Goal: Task Accomplishment & Management: Complete application form

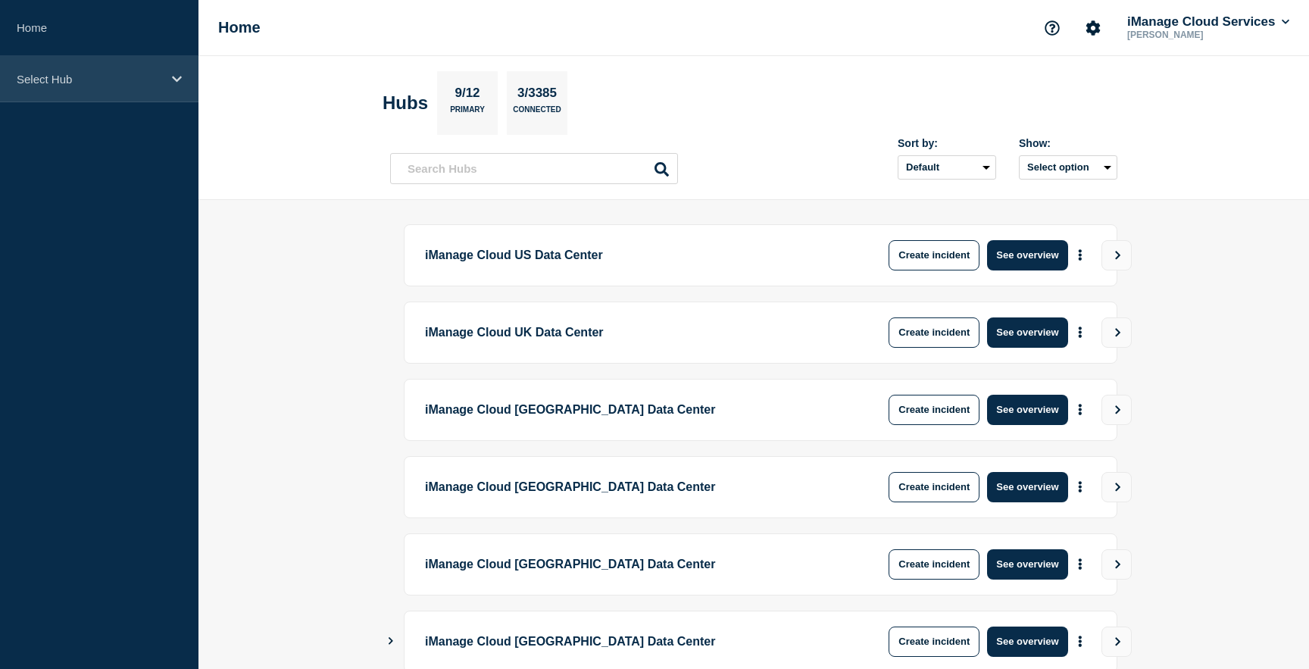
click at [146, 73] on p "Select Hub" at bounding box center [89, 79] width 145 height 13
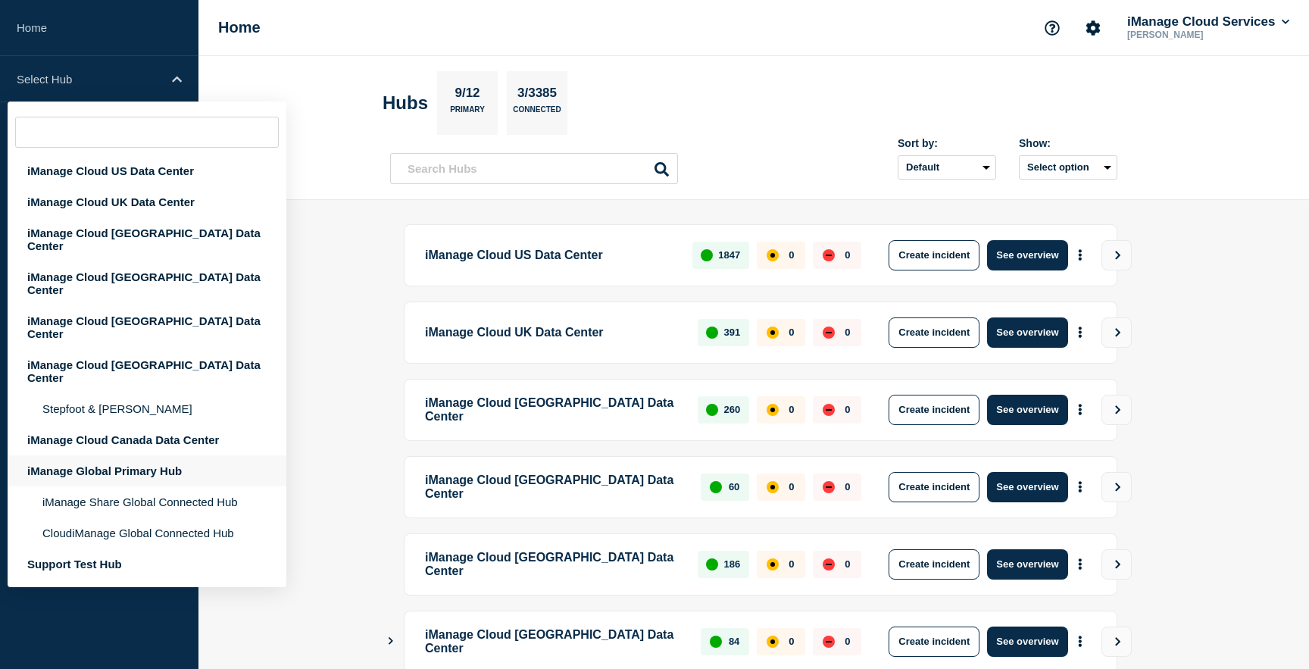
click at [160, 455] on div "iManage Global Primary Hub" at bounding box center [147, 470] width 279 height 31
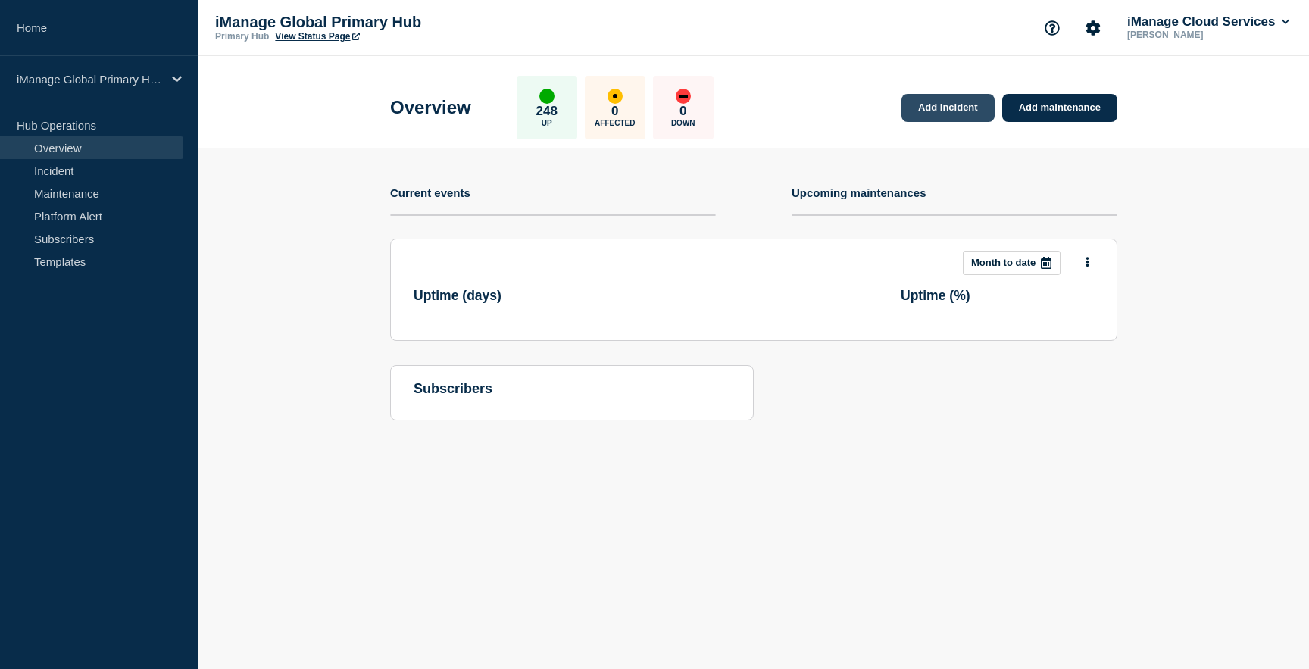
click at [948, 102] on link "Add incident" at bounding box center [948, 108] width 93 height 28
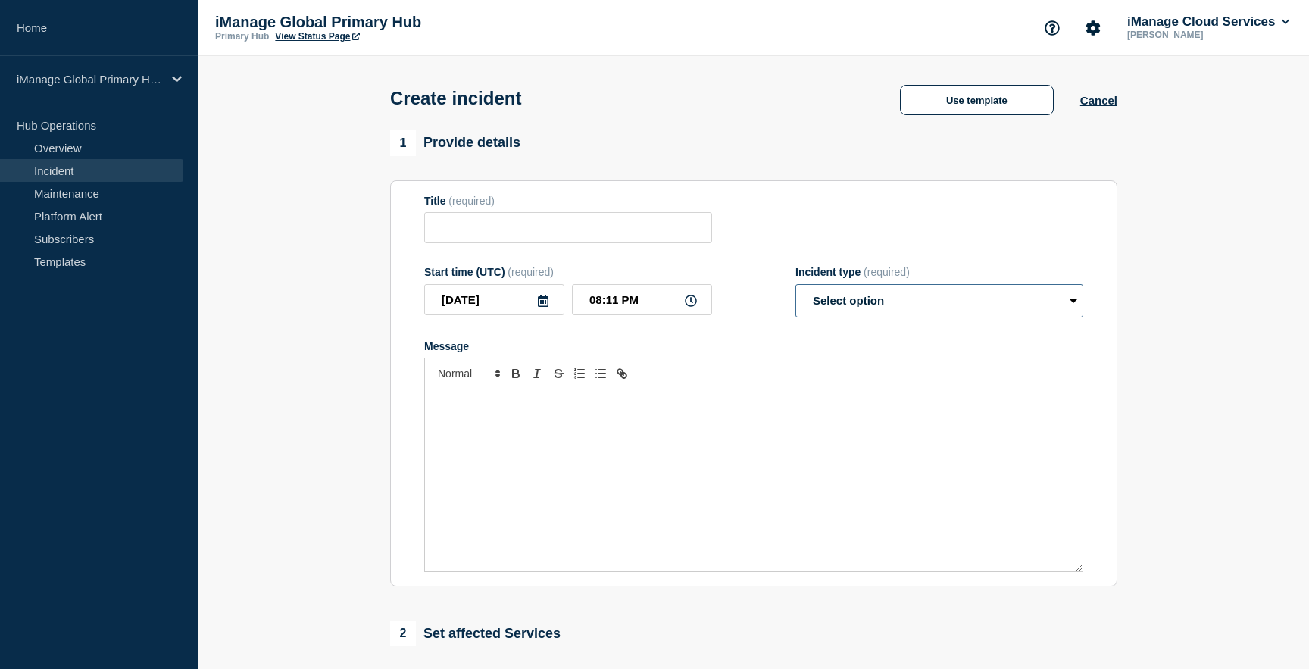
click at [868, 304] on select "Select option Investigating Identified Monitoring" at bounding box center [940, 300] width 288 height 33
click at [968, 102] on button "Use template" at bounding box center [977, 100] width 154 height 30
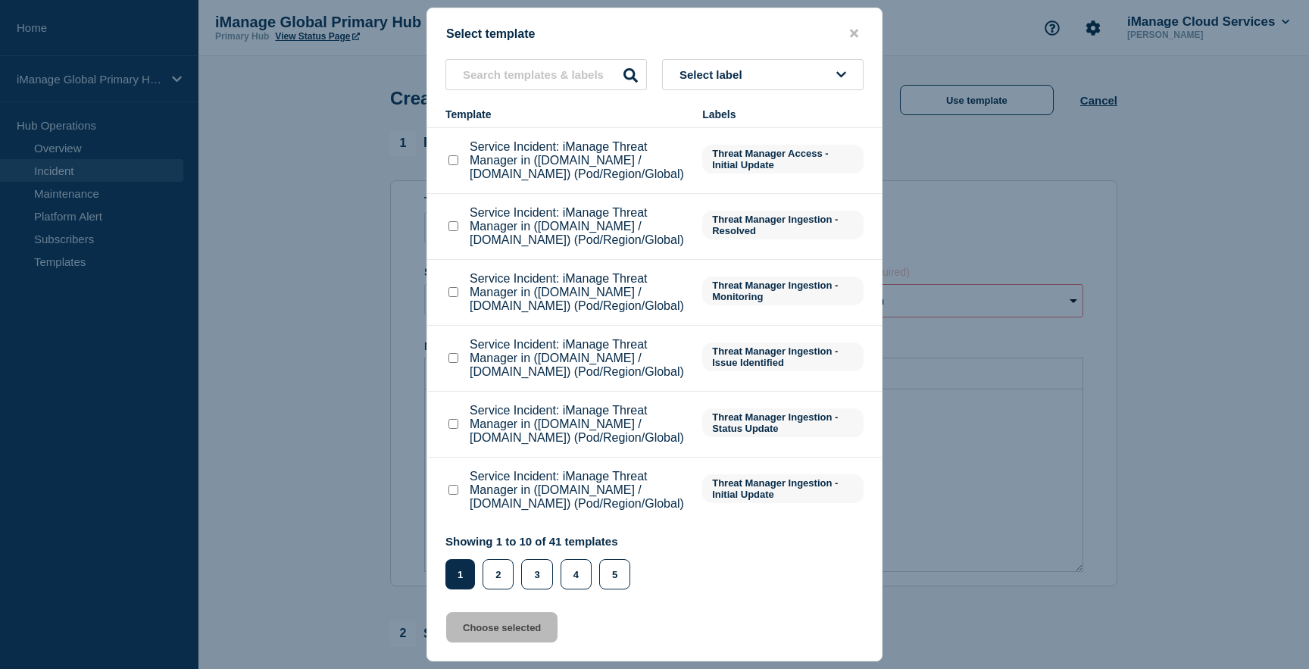
scroll to position [353, 0]
click at [772, 67] on button "Select label" at bounding box center [763, 74] width 202 height 31
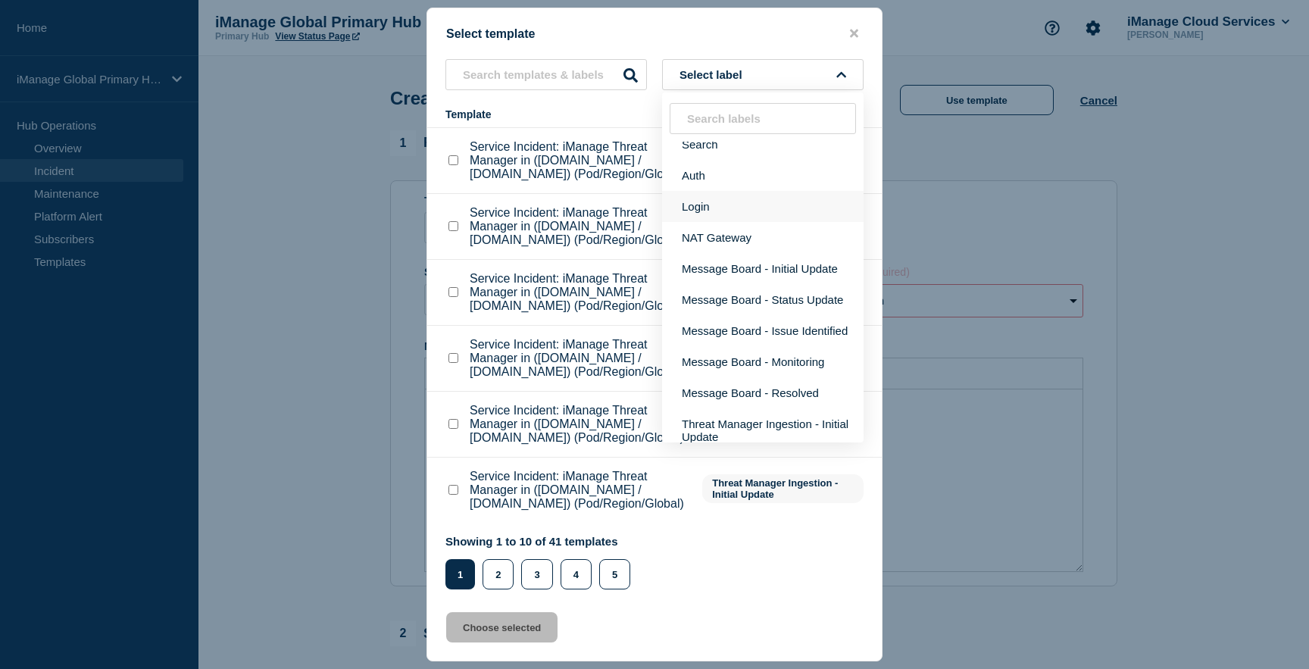
scroll to position [87, 0]
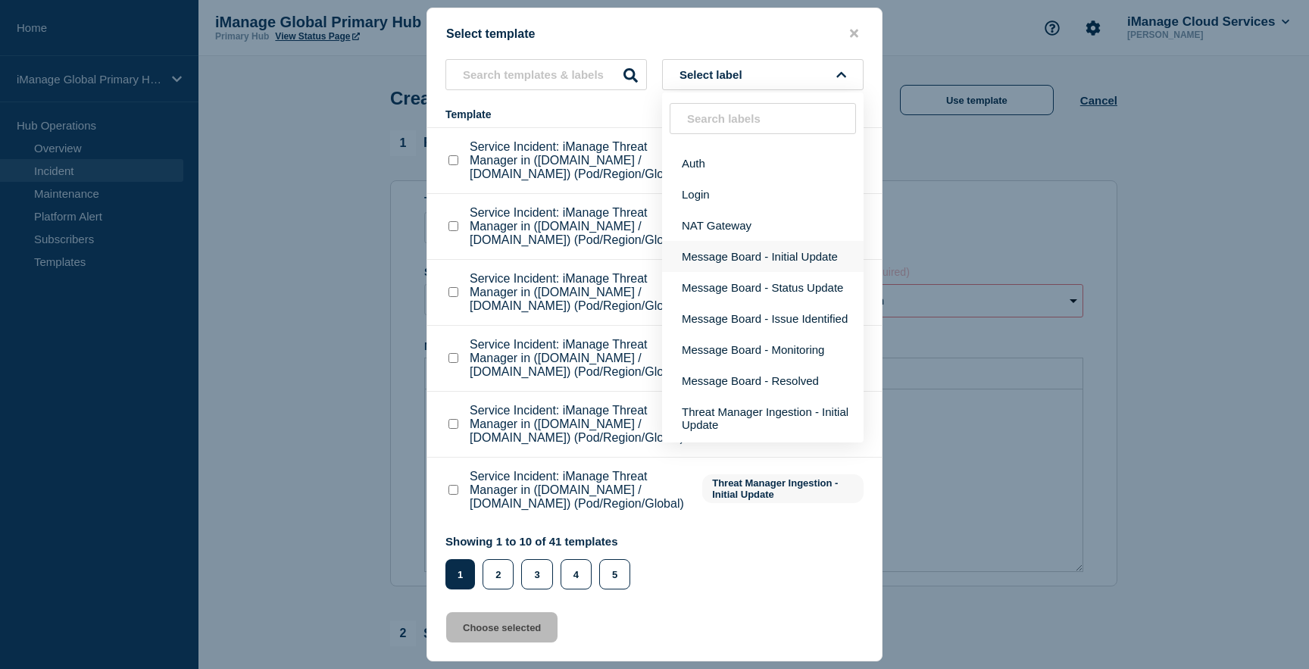
click at [736, 272] on button "Message Board - Initial Update" at bounding box center [763, 256] width 202 height 31
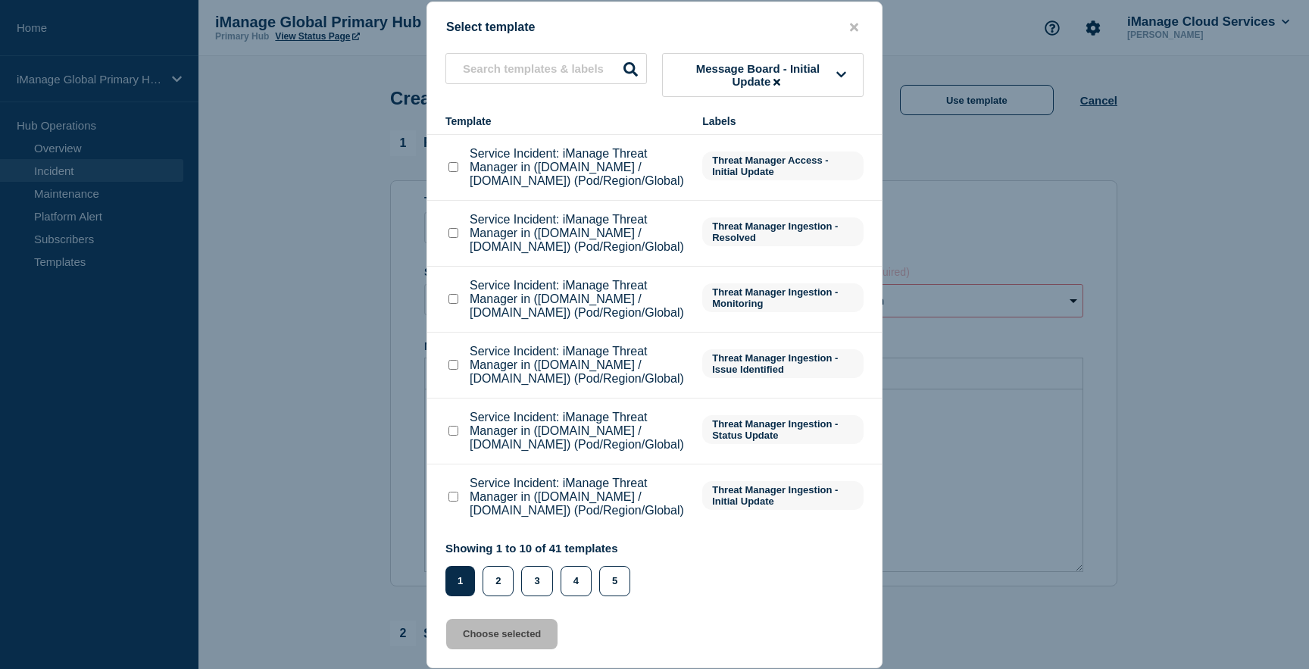
scroll to position [0, 0]
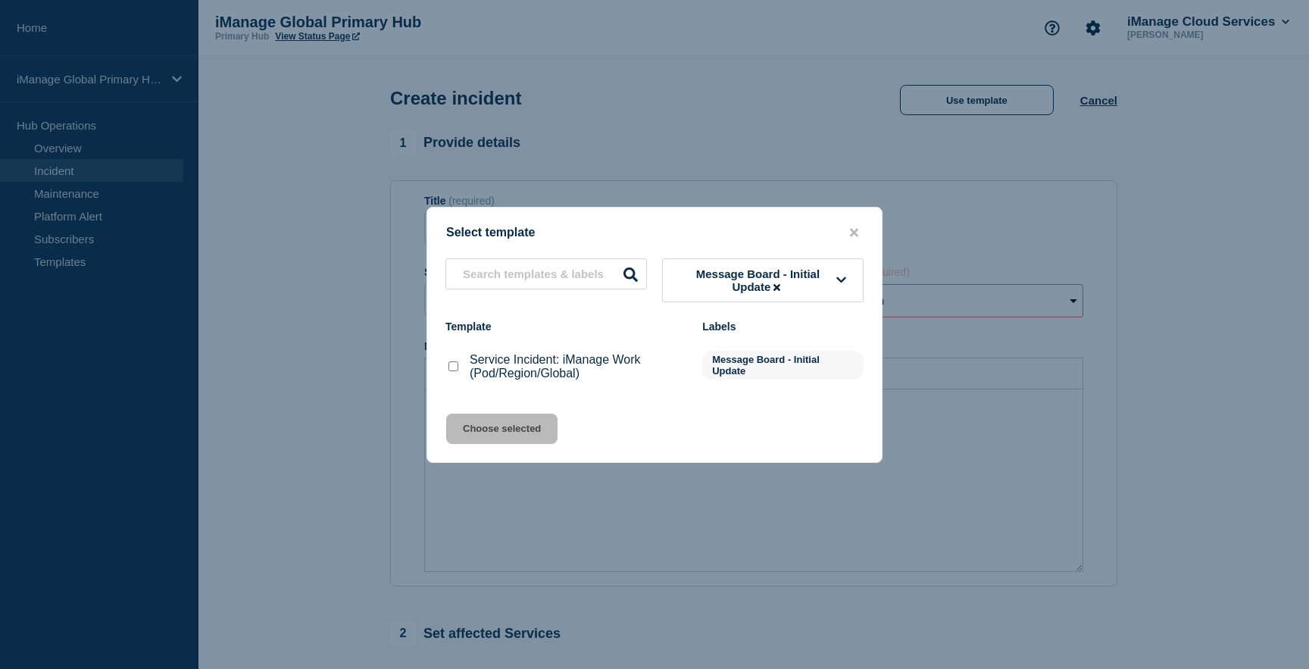
click at [456, 371] on input "Service Incident: iManage Work (Pod/Region/Global) checkbox" at bounding box center [454, 366] width 10 height 10
checkbox input "true"
click at [513, 425] on button "Choose selected" at bounding box center [501, 429] width 111 height 30
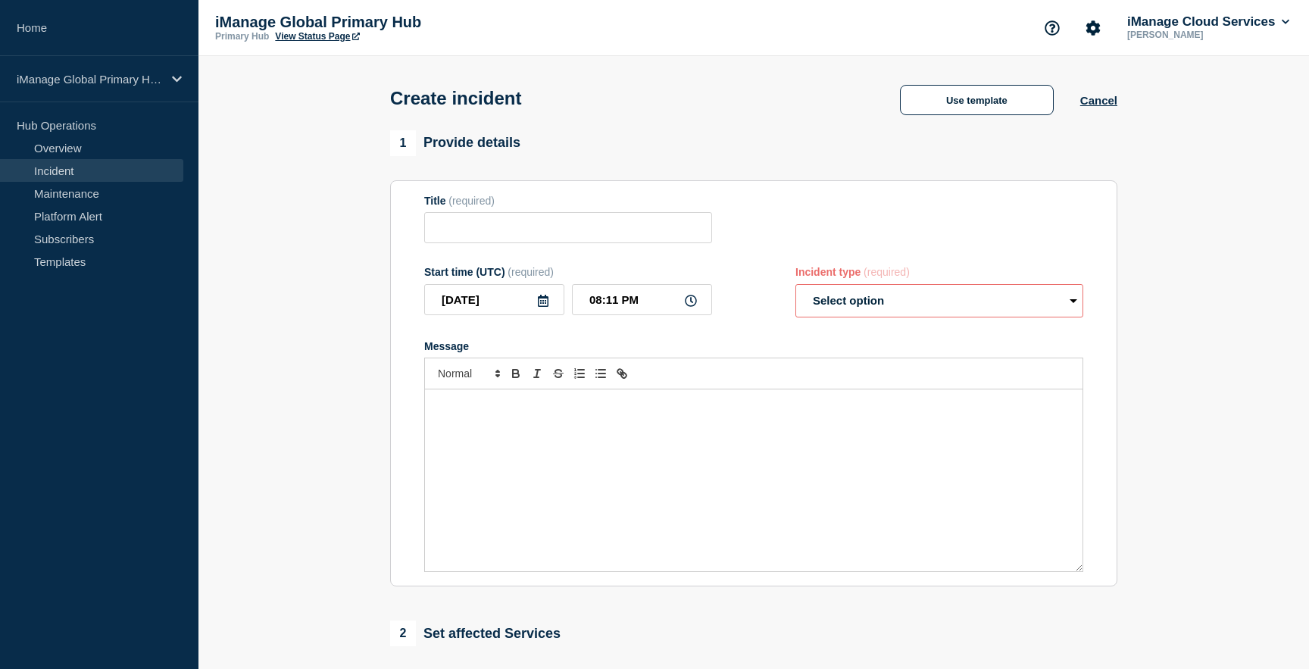
type input "Service Incident: iManage Work (Pod/Region/Global)"
select select "investigating"
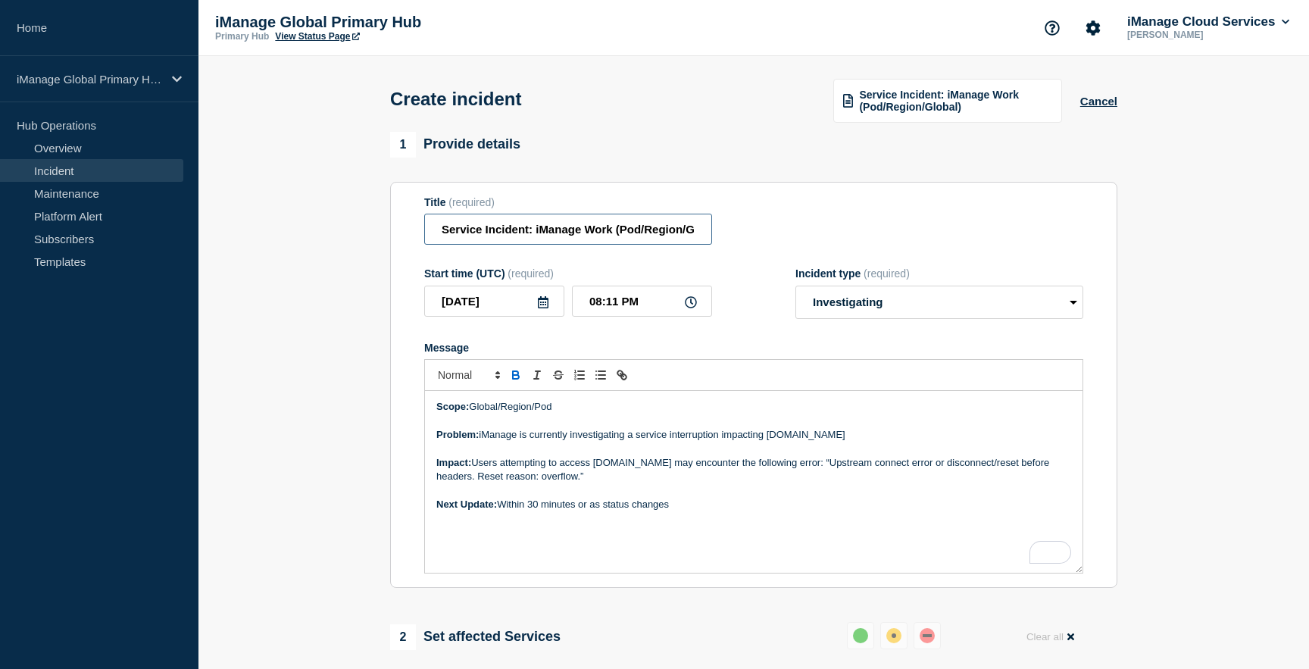
scroll to position [0, 28]
drag, startPoint x: 615, startPoint y: 237, endPoint x: 770, endPoint y: 247, distance: 154.9
click at [770, 245] on div "Title (required) Service Incident: iManage Work (Pod/Region/Global)" at bounding box center [753, 220] width 659 height 49
paste input "[GEOGRAPHIC_DATA]"
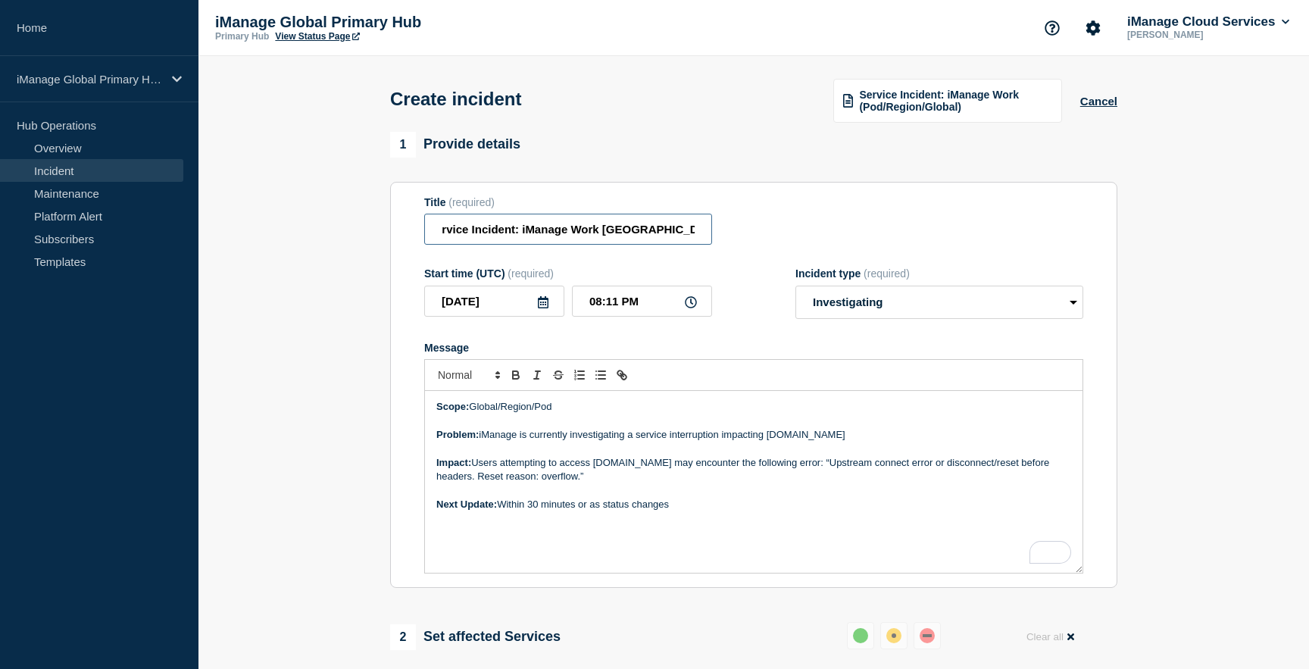
scroll to position [0, 14]
drag, startPoint x: 602, startPoint y: 237, endPoint x: 728, endPoint y: 237, distance: 126.5
click at [728, 237] on div "Title (required) Service Incident: iManage Work [GEOGRAPHIC_DATA] Region" at bounding box center [753, 220] width 659 height 49
type input "Service Incident: iManage Work [GEOGRAPHIC_DATA] Region"
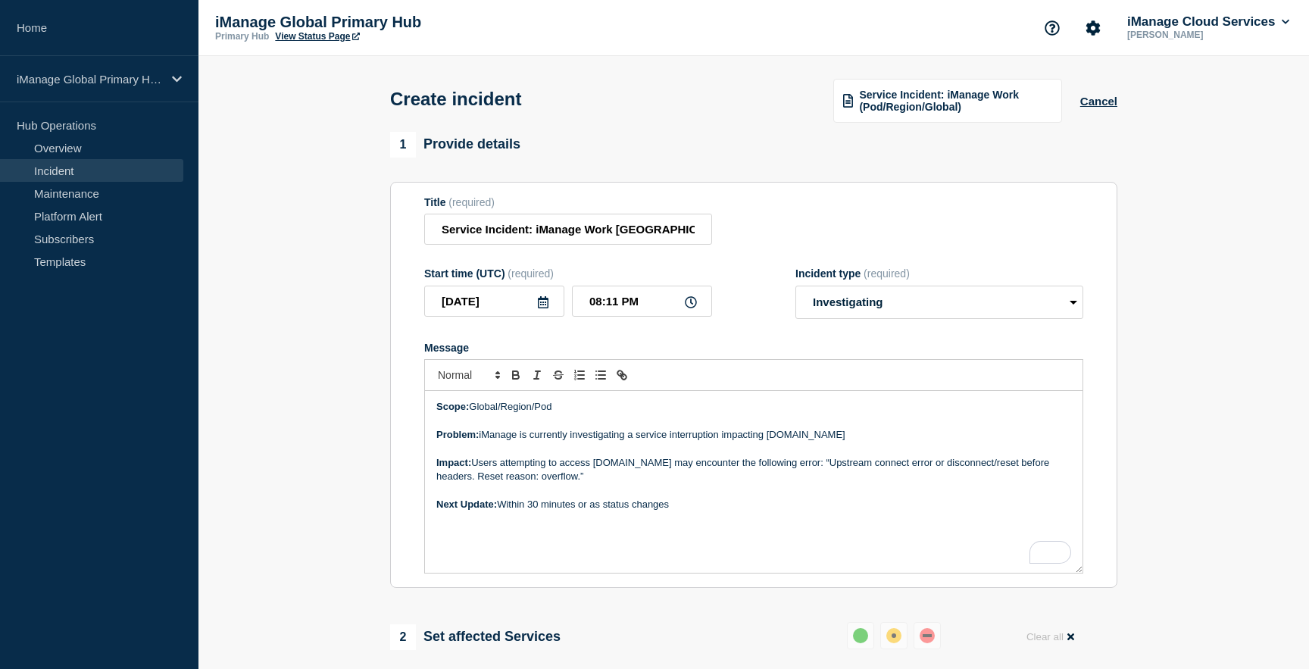
click at [519, 427] on p "To enrich screen reader interactions, please activate Accessibility in Grammarl…" at bounding box center [753, 421] width 635 height 14
drag, startPoint x: 474, startPoint y: 422, endPoint x: 603, endPoint y: 422, distance: 129.6
click at [603, 414] on p "Scope: Global/Region/Pod" at bounding box center [753, 407] width 635 height 14
click at [701, 442] on p "Problem: iManage is currently investigating a service interruption impacting [D…" at bounding box center [753, 435] width 635 height 14
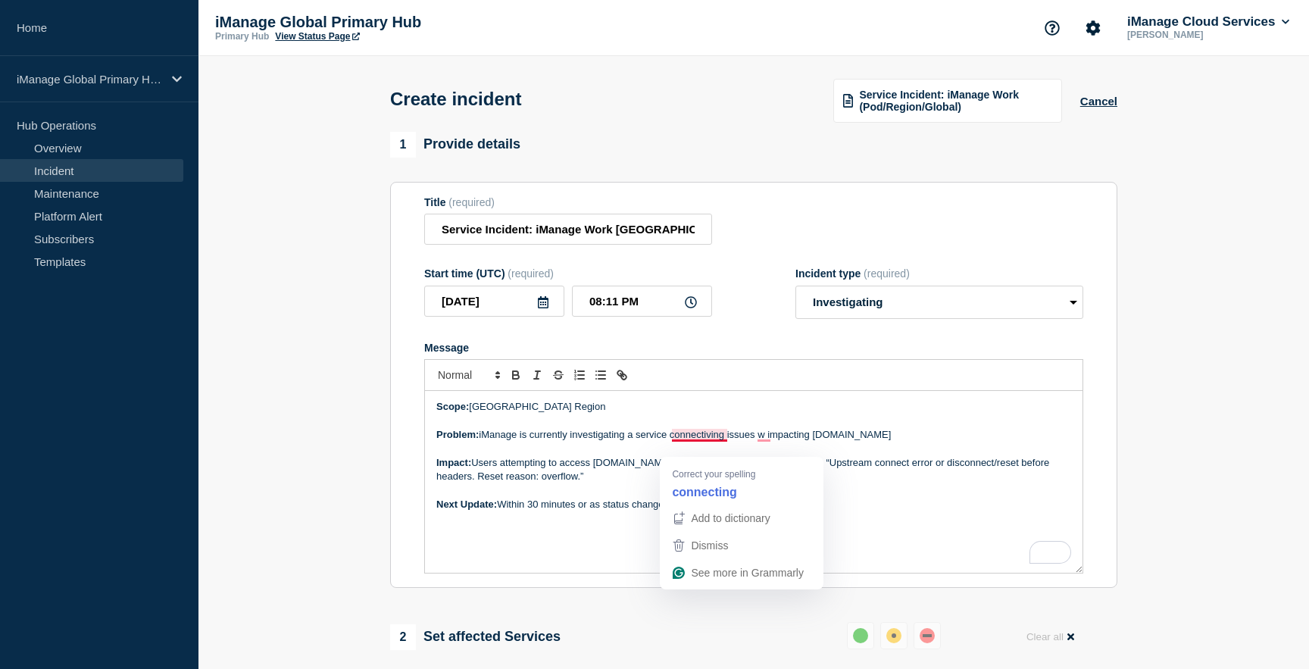
click at [705, 442] on p "Problem: iManage is currently investigating a service connectiving issues w imp…" at bounding box center [753, 435] width 635 height 14
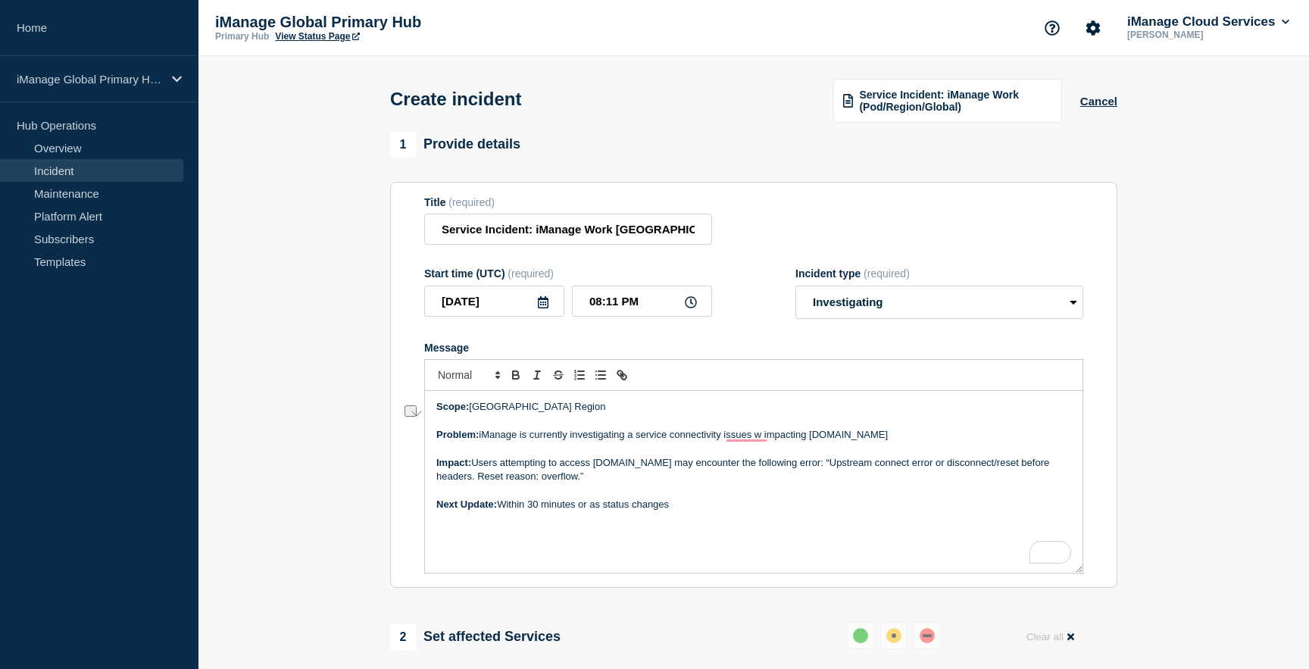
drag, startPoint x: 758, startPoint y: 449, endPoint x: 899, endPoint y: 450, distance: 141.7
click at [899, 442] on p "Problem: iManage is currently investigating a service connectivity issues w imp…" at bounding box center [753, 435] width 635 height 14
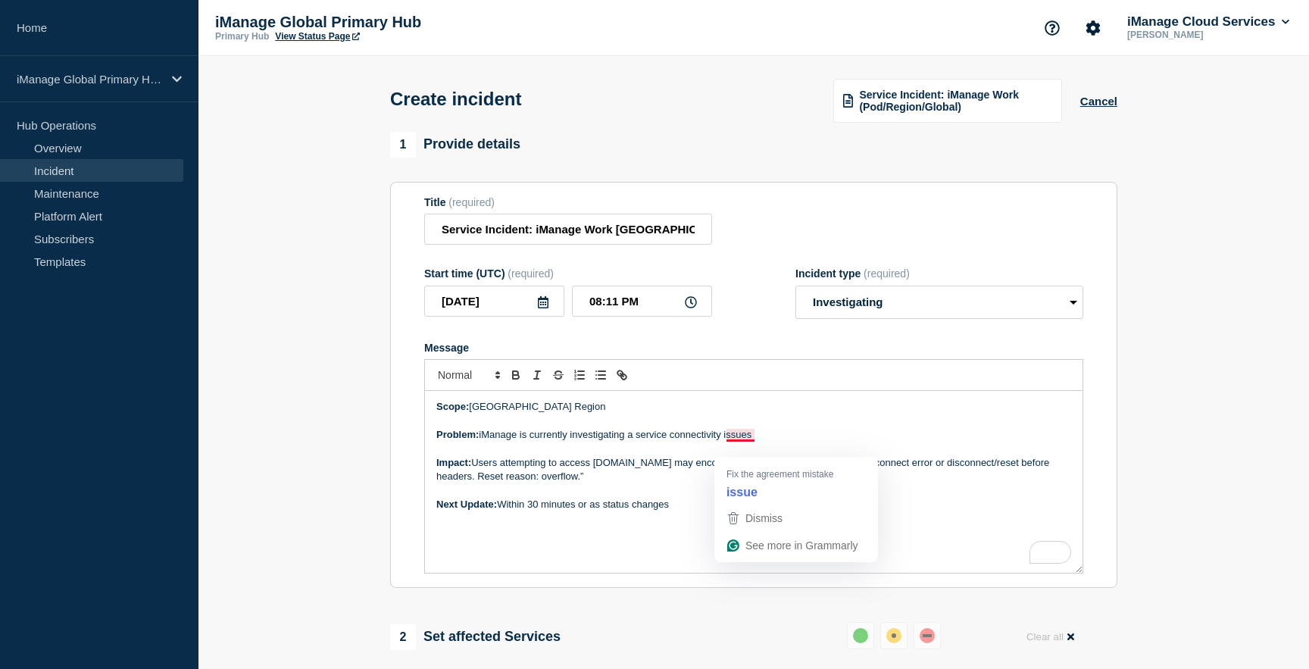
click at [671, 455] on p "To enrich screen reader interactions, please activate Accessibility in Grammarl…" at bounding box center [753, 449] width 635 height 14
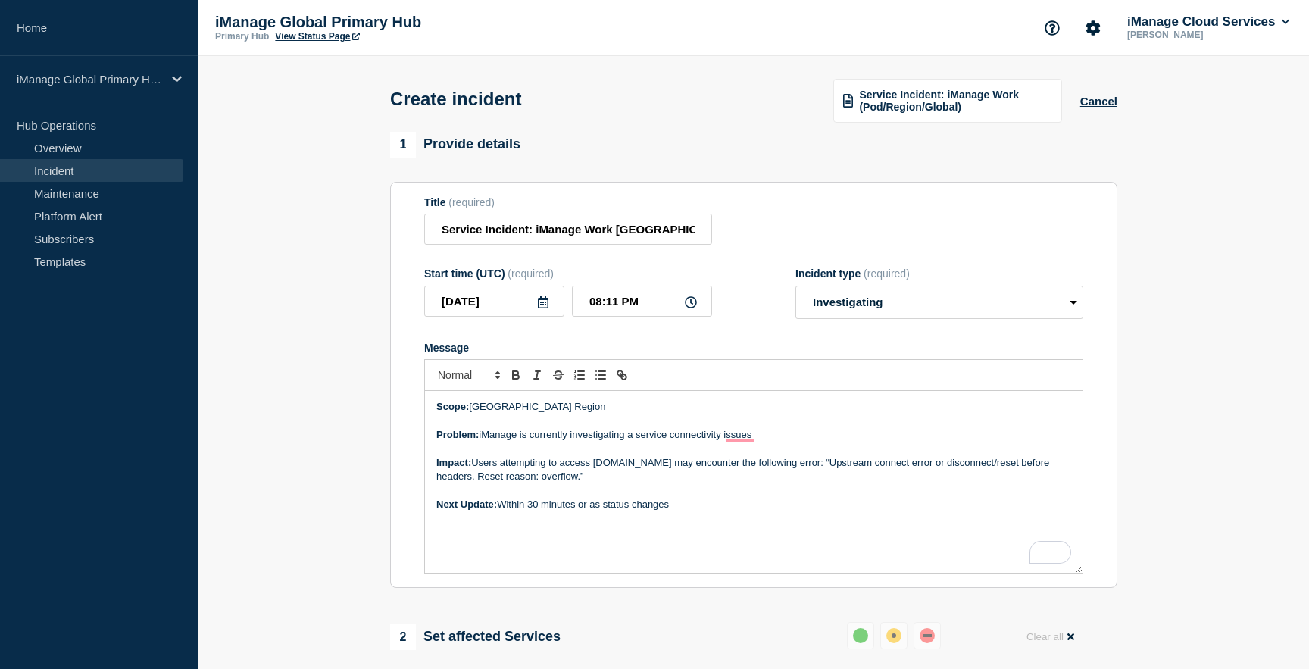
click at [768, 442] on p "Problem: iManage is currently investigating a service connectivity issues" at bounding box center [753, 435] width 635 height 14
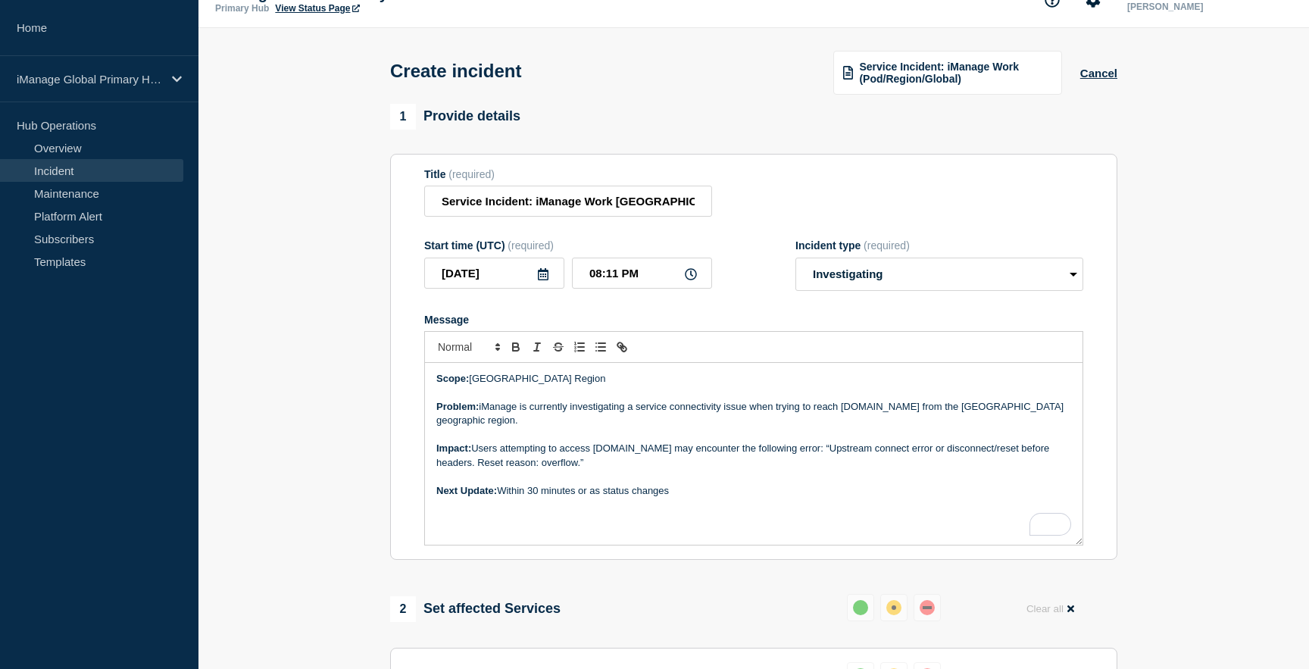
scroll to position [36, 0]
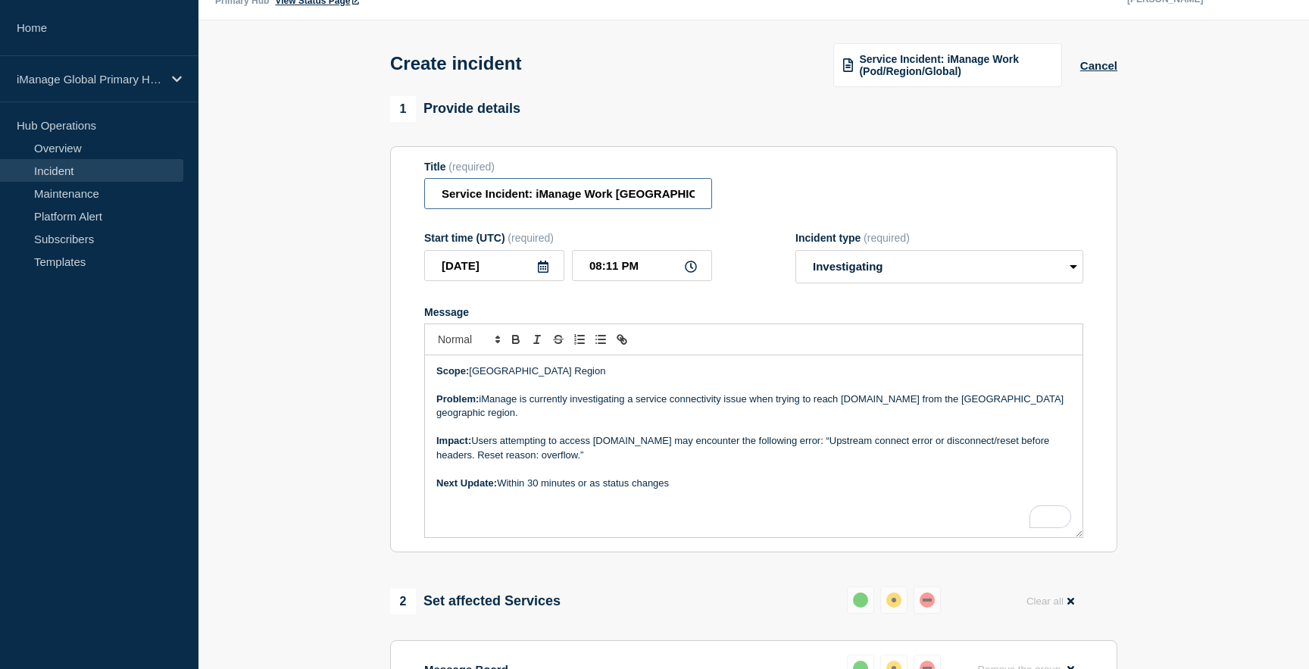
click at [564, 200] on input "Service Incident: iManage Work [GEOGRAPHIC_DATA] Region" at bounding box center [568, 193] width 288 height 31
drag, startPoint x: 580, startPoint y: 200, endPoint x: 751, endPoint y: 199, distance: 170.5
click at [751, 199] on div "Title (required) Service Incident: iManage Work [GEOGRAPHIC_DATA] Region" at bounding box center [753, 185] width 659 height 49
click at [638, 204] on input "Service Incident: iManage Work [GEOGRAPHIC_DATA] Region" at bounding box center [568, 193] width 288 height 31
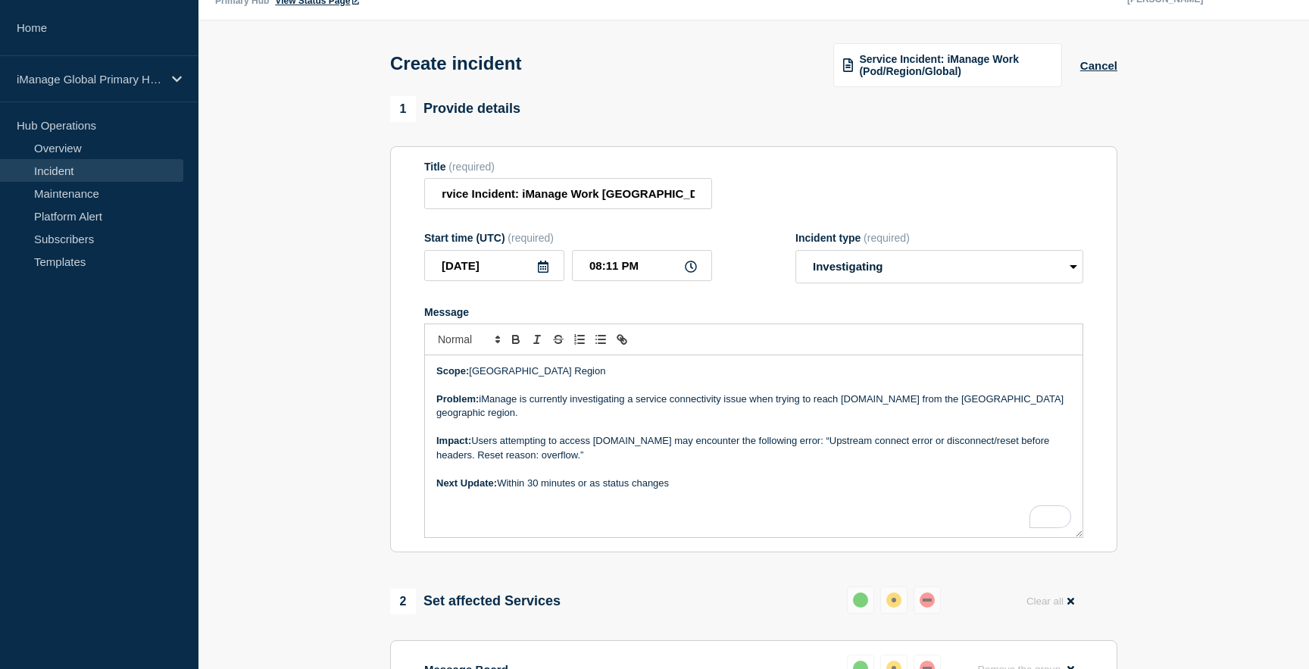
scroll to position [0, 0]
click at [604, 462] on p "Impact: Users attempting to access [DOMAIN_NAME] may encounter the following er…" at bounding box center [753, 448] width 635 height 28
drag, startPoint x: 614, startPoint y: 467, endPoint x: 433, endPoint y: 460, distance: 181.2
click at [433, 460] on div "Scope: Singapore Region Problem: iManage is currently investigating a service c…" at bounding box center [754, 446] width 658 height 182
click at [576, 462] on p "Impact: Users attempting to access [DOMAIN_NAME] may encounter the following er…" at bounding box center [753, 448] width 635 height 28
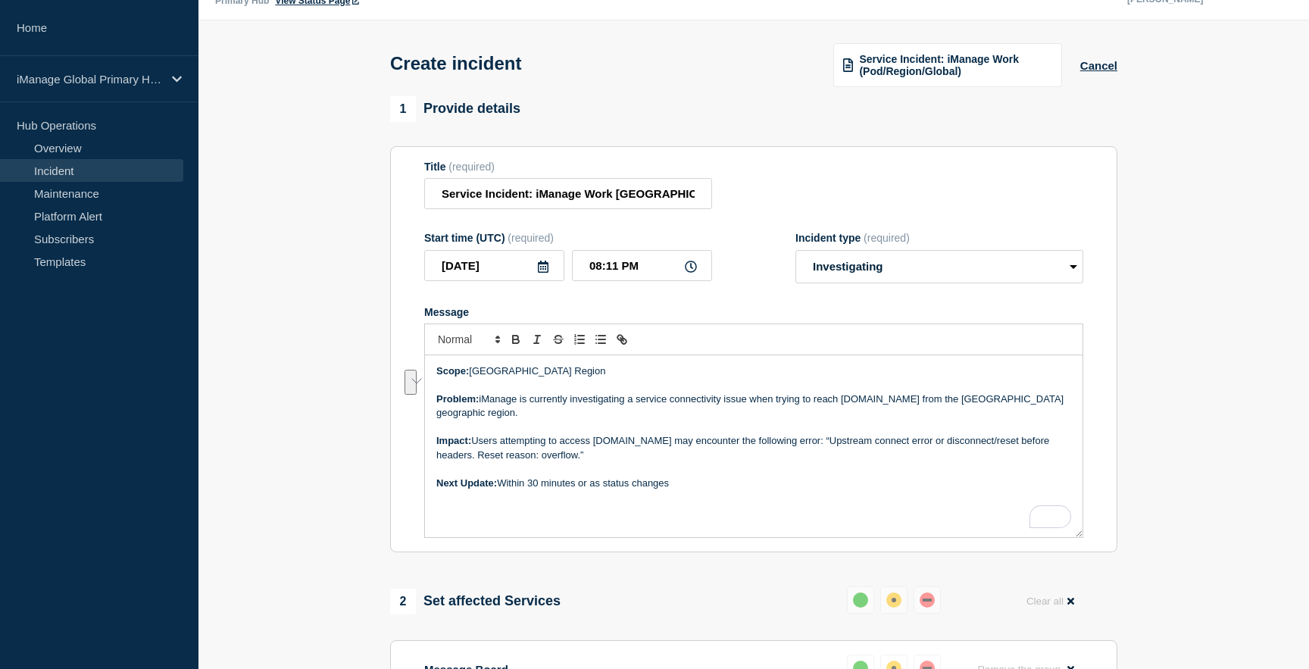
drag, startPoint x: 604, startPoint y: 468, endPoint x: 505, endPoint y: 459, distance: 99.7
click at [505, 459] on p "Impact: Users attempting to access [DOMAIN_NAME] may encounter the following er…" at bounding box center [753, 448] width 635 height 28
click at [589, 462] on p "Impact: Users attempting to access [DOMAIN_NAME] may encounter the following er…" at bounding box center [753, 448] width 635 height 28
drag, startPoint x: 602, startPoint y: 471, endPoint x: 683, endPoint y: 455, distance: 82.5
click at [683, 455] on p "Impact: Users attempting to access [DOMAIN_NAME] may encounter the following er…" at bounding box center [753, 448] width 635 height 28
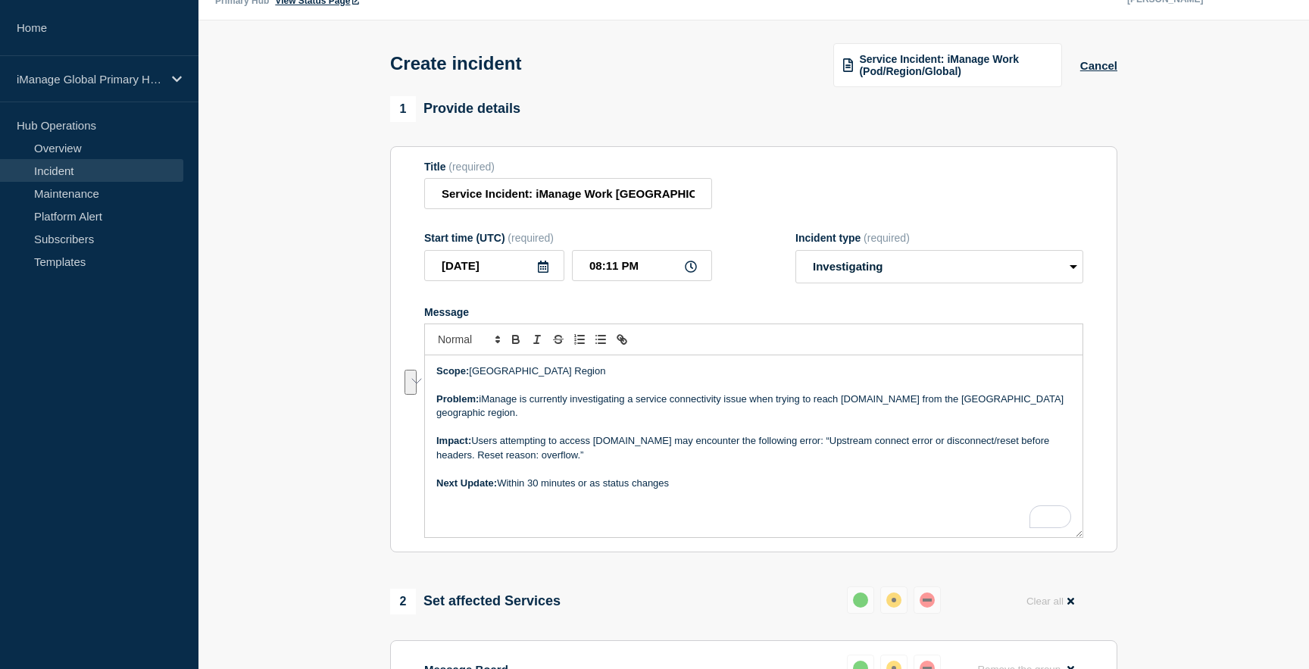
click at [744, 462] on p "Impact: Users attempting to access [DOMAIN_NAME] may encounter the following er…" at bounding box center [753, 448] width 635 height 28
drag, startPoint x: 626, startPoint y: 473, endPoint x: 749, endPoint y: 453, distance: 124.3
click at [749, 453] on p "Impact: Users attempting to access [DOMAIN_NAME] may encounter the following er…" at bounding box center [753, 448] width 635 height 28
click at [810, 490] on p "Next Update: Within 30 minutes or as status changes" at bounding box center [753, 484] width 635 height 14
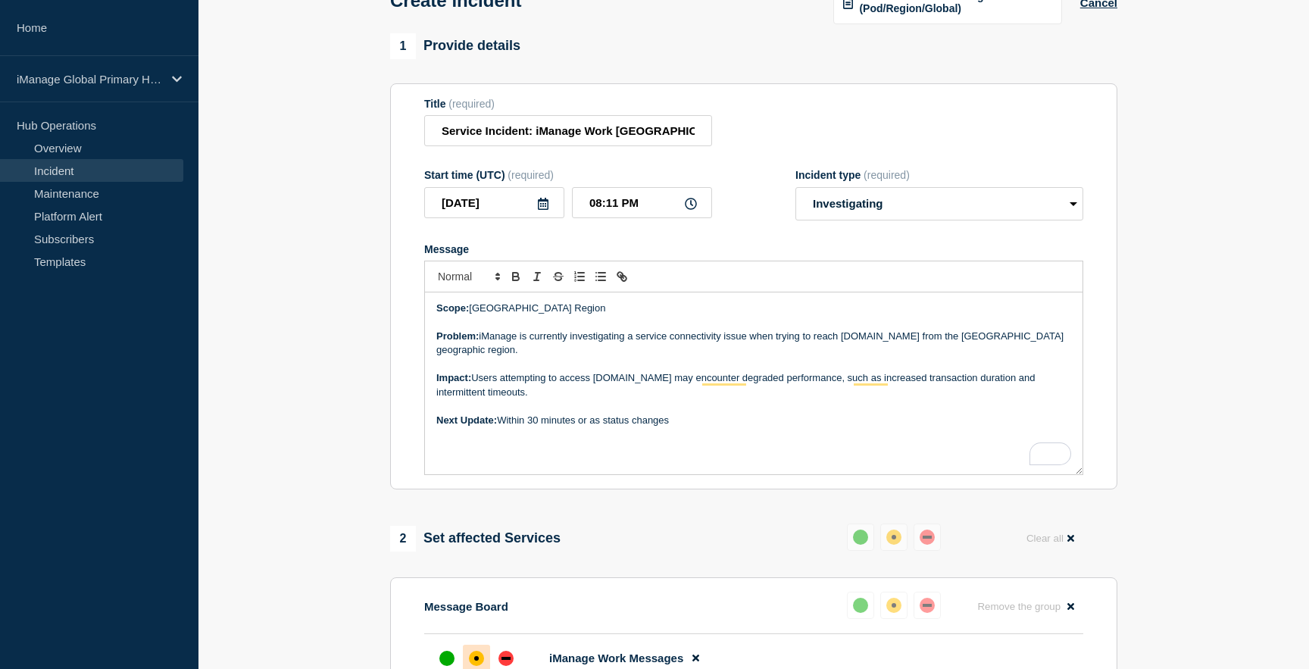
scroll to position [98, 0]
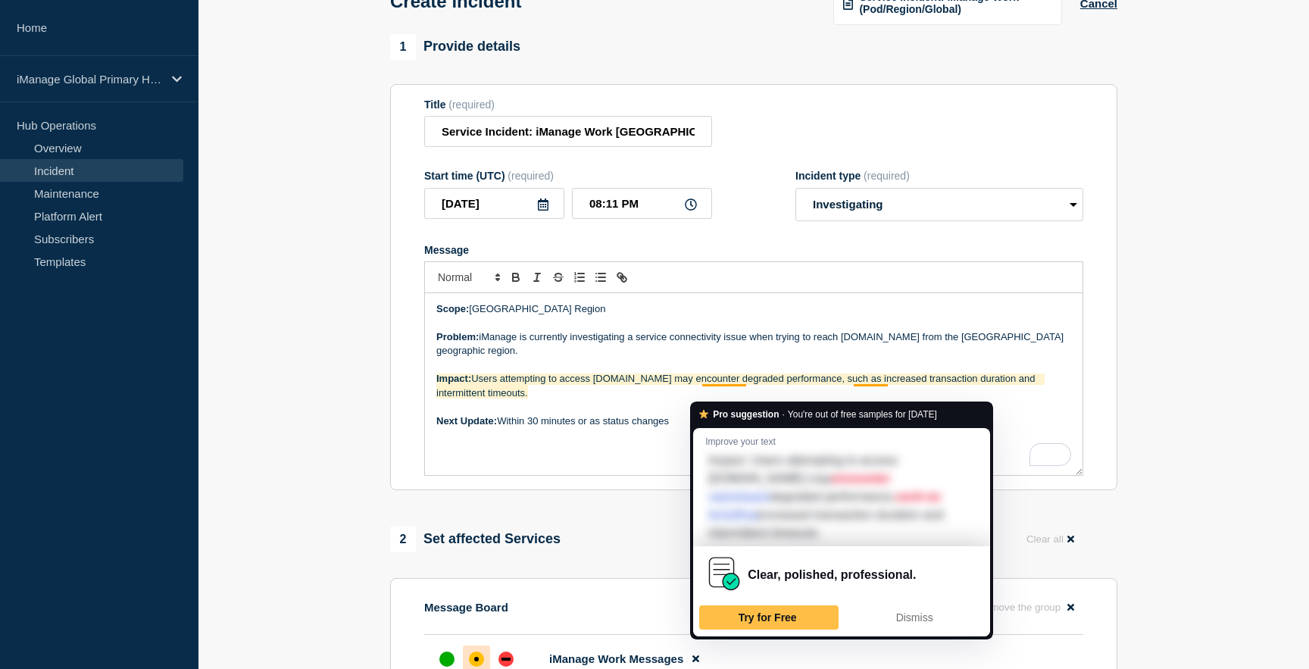
click at [683, 392] on p "Impact: Users attempting to access [DOMAIN_NAME] may encounter degraded perform…" at bounding box center [753, 386] width 635 height 28
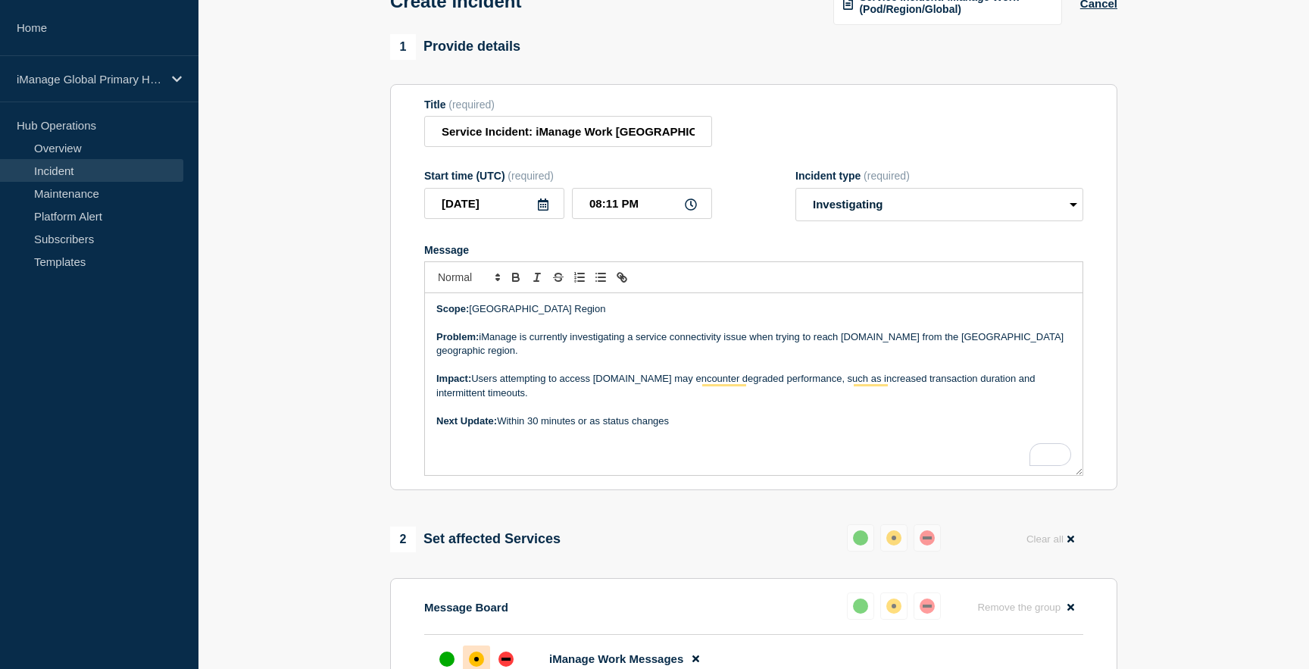
click at [699, 394] on p "Impact: Users attempting to access [DOMAIN_NAME] may encounter degraded perform…" at bounding box center [753, 386] width 635 height 28
click at [769, 392] on p "Impact: Users attempting to access [DOMAIN_NAME] may have encounter degraded pe…" at bounding box center [753, 386] width 635 height 28
click at [761, 428] on p "Next Update: Within 30 minutes or as status changes" at bounding box center [753, 421] width 635 height 14
drag, startPoint x: 502, startPoint y: 433, endPoint x: 696, endPoint y: 434, distance: 194.7
click at [696, 428] on p "Next Update: Within 30 minutes or as status changes" at bounding box center [753, 421] width 635 height 14
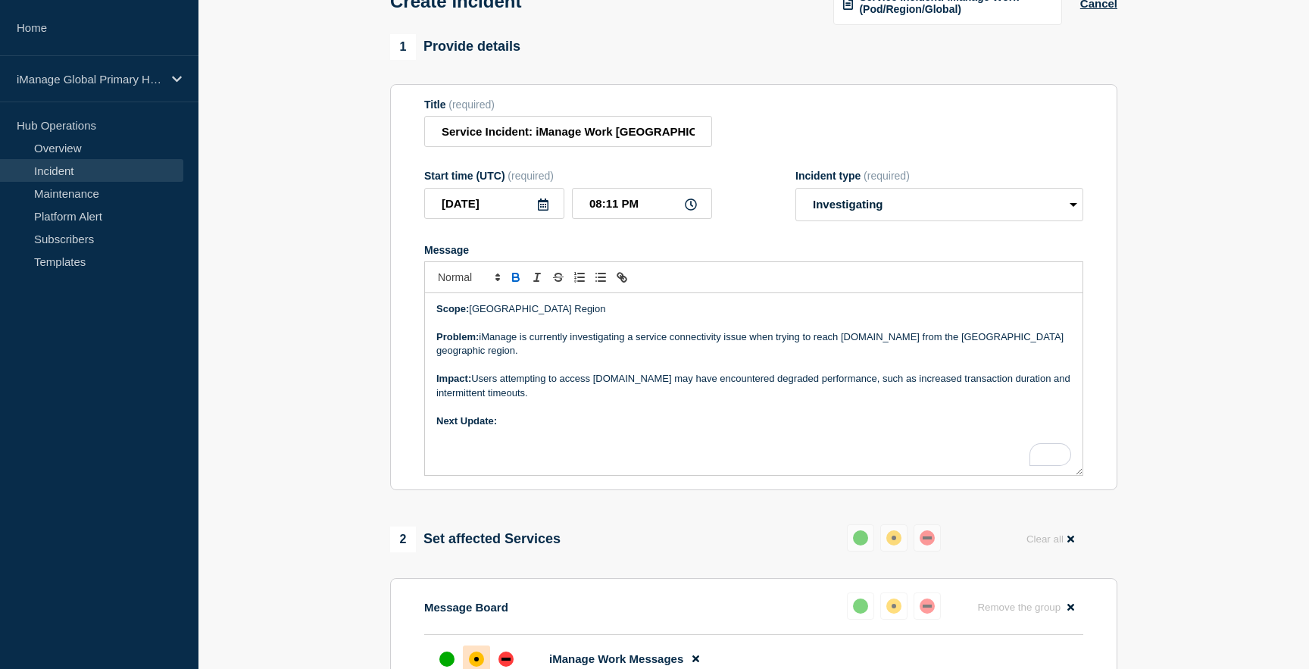
click at [449, 427] on strong "Next Update:" at bounding box center [466, 420] width 61 height 11
click at [485, 427] on strong "Current Update:" at bounding box center [473, 420] width 75 height 11
click at [577, 428] on p "Current Status:" at bounding box center [753, 421] width 635 height 14
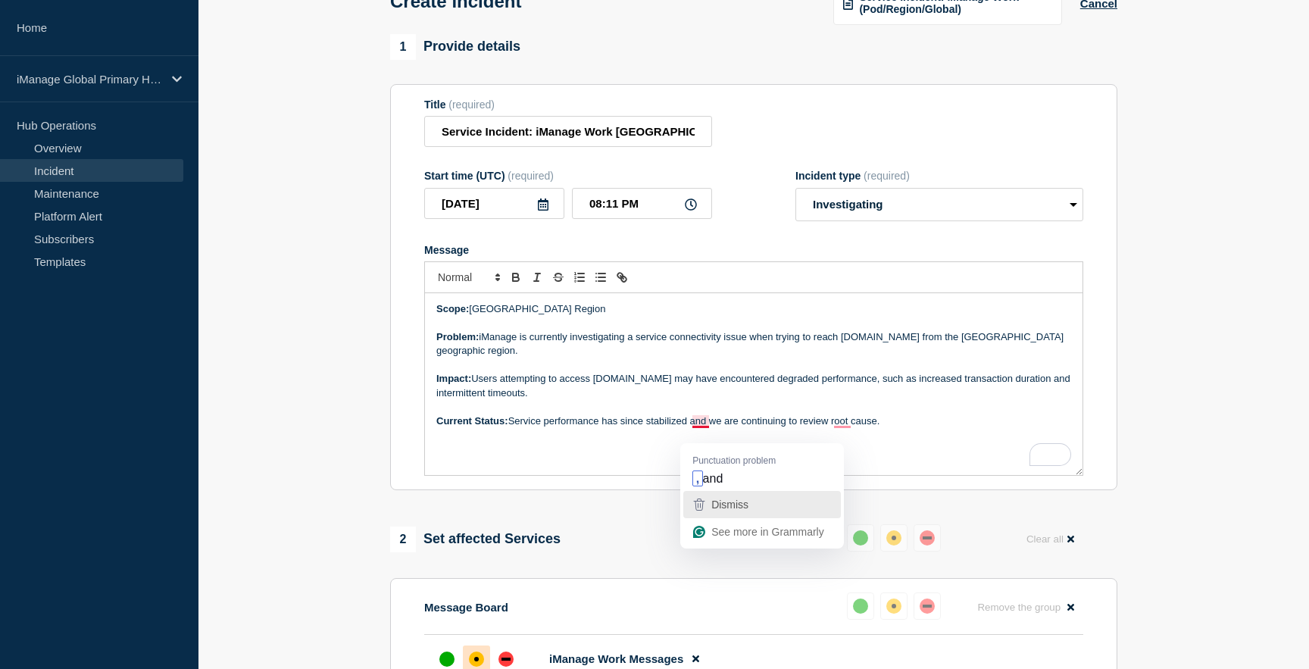
click at [749, 499] on span "Dismiss" at bounding box center [729, 505] width 37 height 12
click at [863, 464] on div "Scope: Singapore Region Problem: iManage is currently investigating a service c…" at bounding box center [754, 384] width 658 height 182
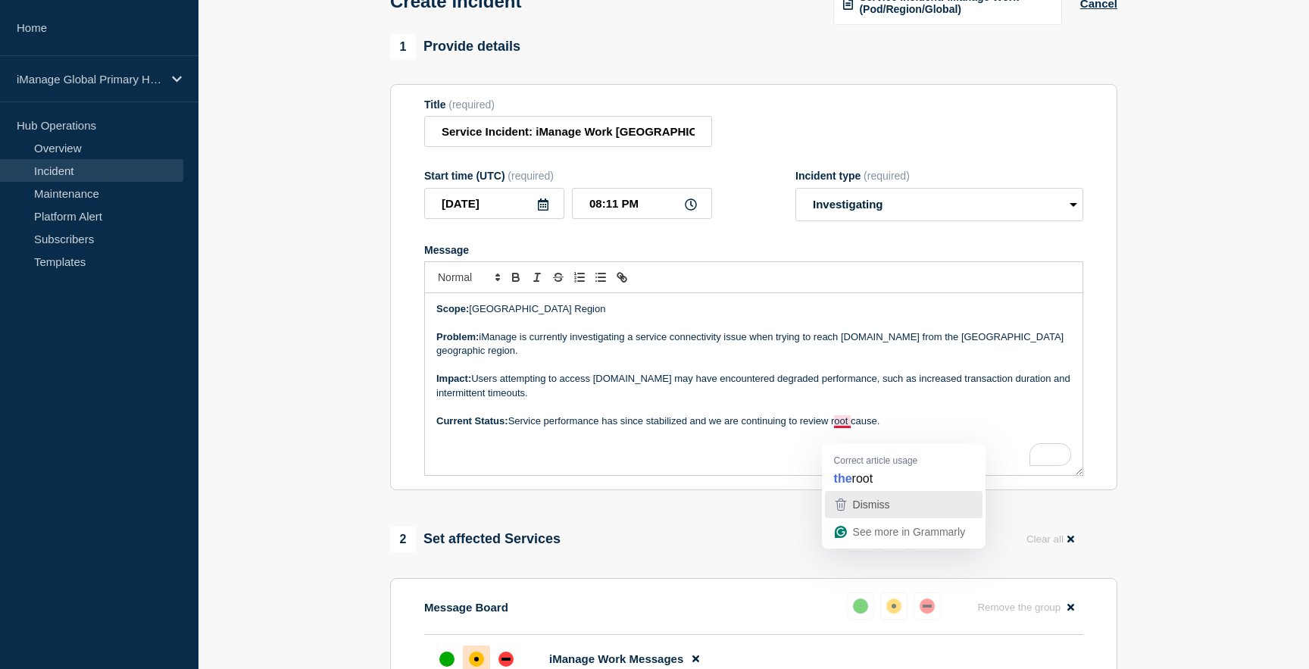
click at [847, 503] on icon "button" at bounding box center [841, 505] width 18 height 18
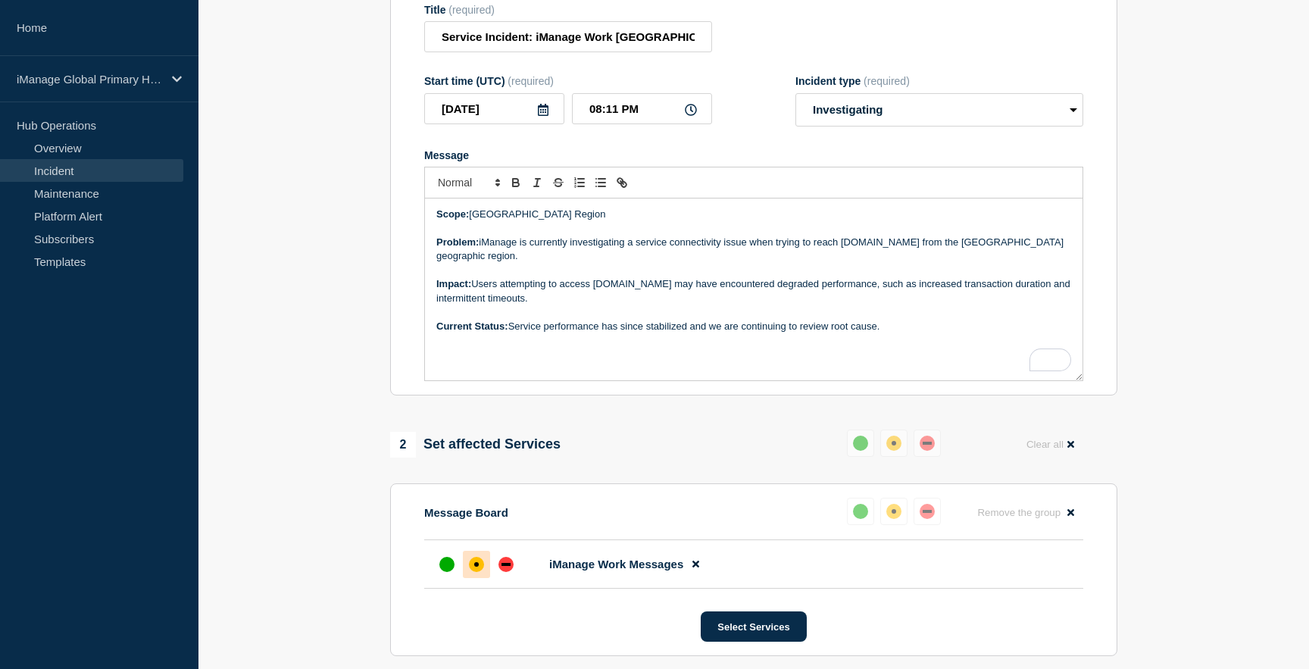
scroll to position [194, 0]
drag, startPoint x: 833, startPoint y: 337, endPoint x: 932, endPoint y: 339, distance: 99.3
click at [932, 332] on p "Current Status: Service performance has since stabilized and we are continuing …" at bounding box center [753, 325] width 635 height 14
drag, startPoint x: 855, startPoint y: 340, endPoint x: 1068, endPoint y: 342, distance: 213.7
click at [1068, 332] on p "Current Status: Service performance has since stabilized and we are continuing …" at bounding box center [753, 325] width 635 height 14
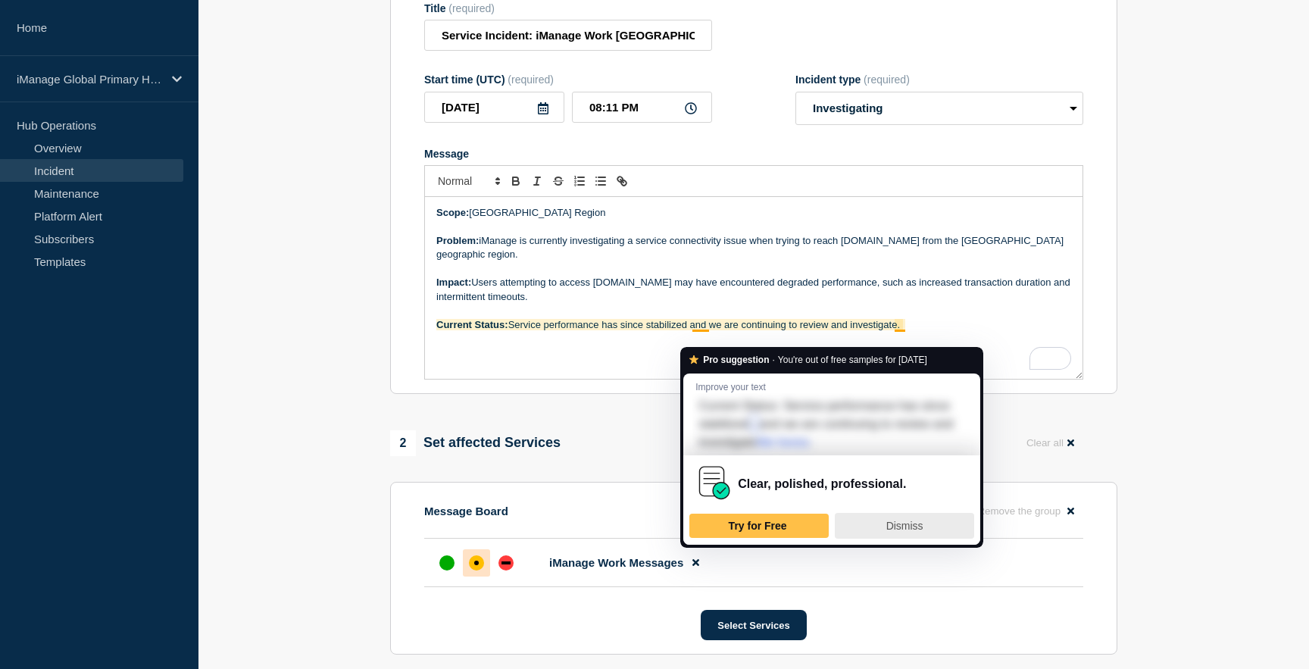
click at [895, 528] on span "Dismiss" at bounding box center [904, 526] width 37 height 12
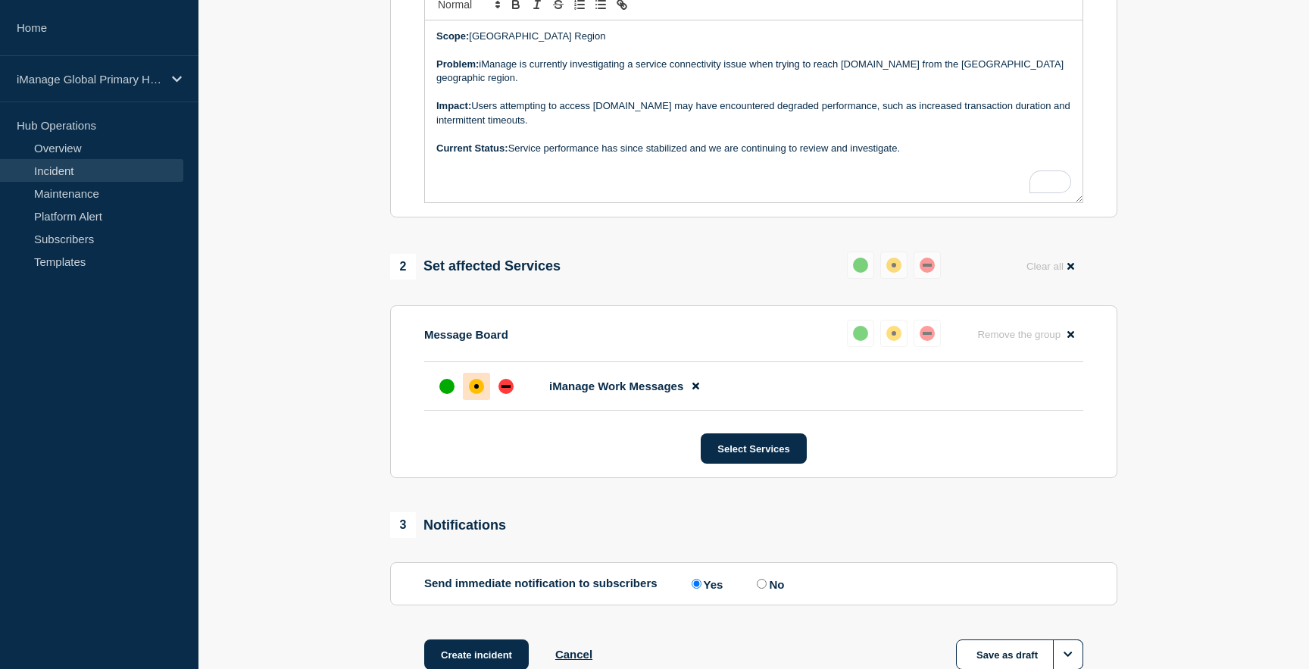
scroll to position [420, 0]
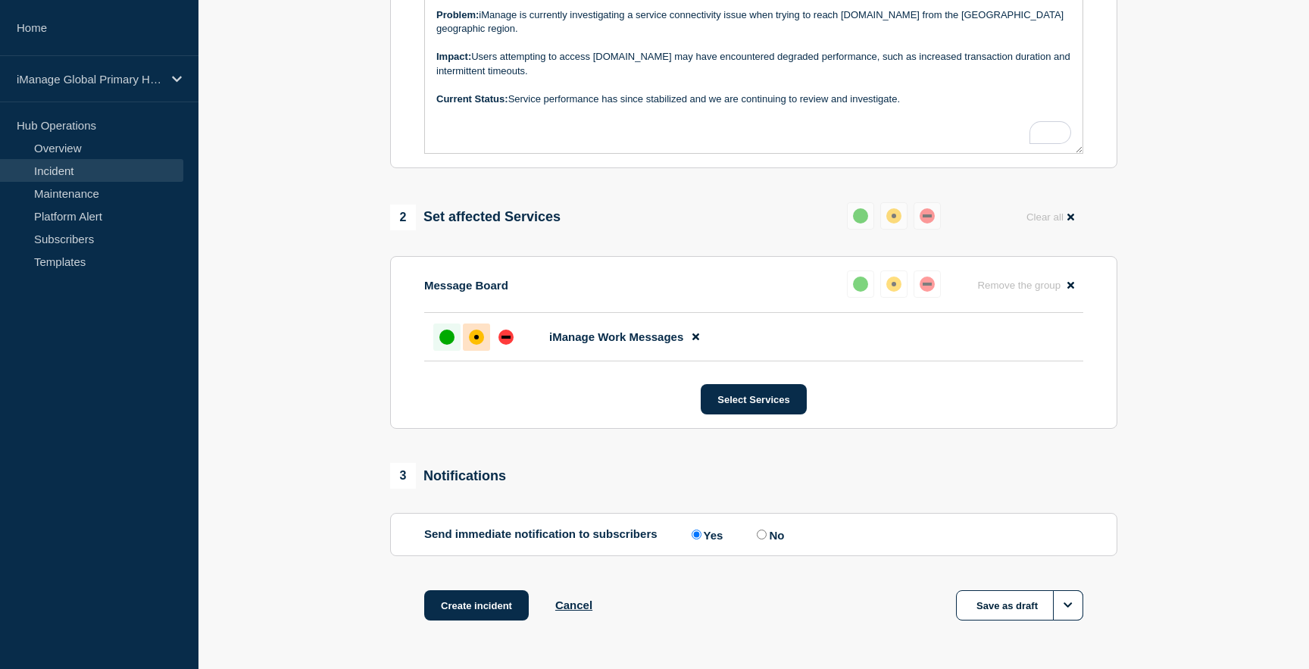
click at [439, 345] on div "up" at bounding box center [446, 337] width 15 height 15
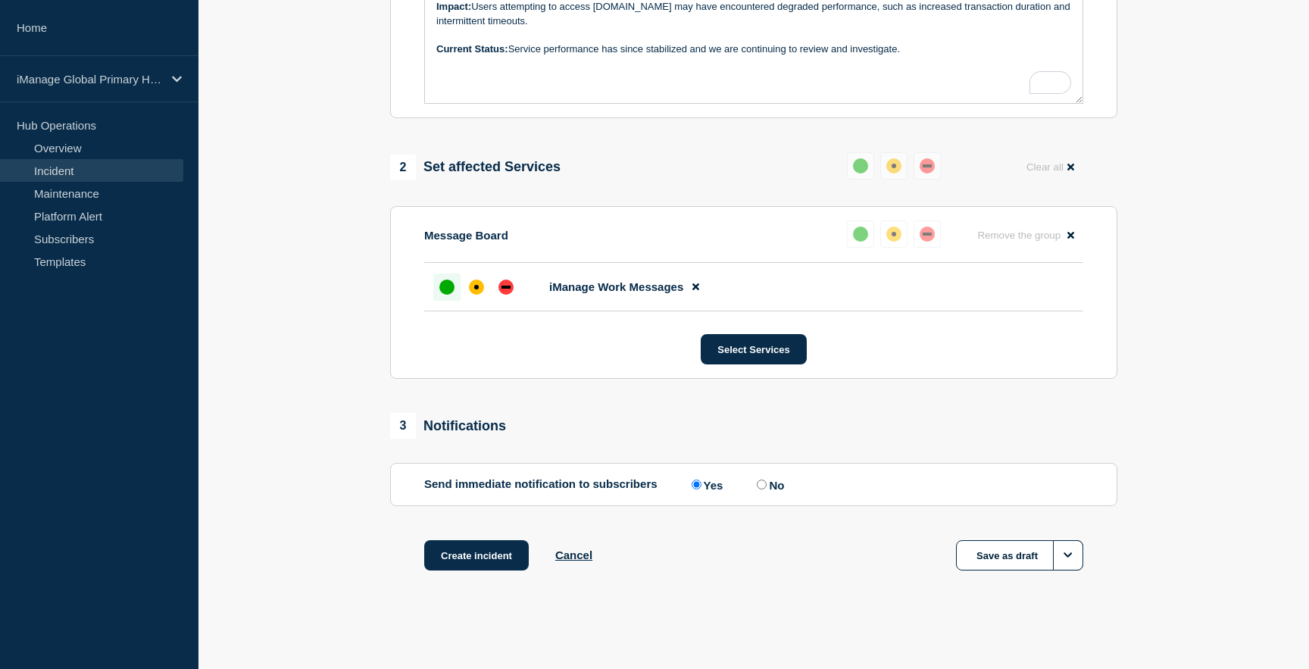
scroll to position [494, 0]
click at [463, 561] on button "Create incident" at bounding box center [476, 555] width 105 height 30
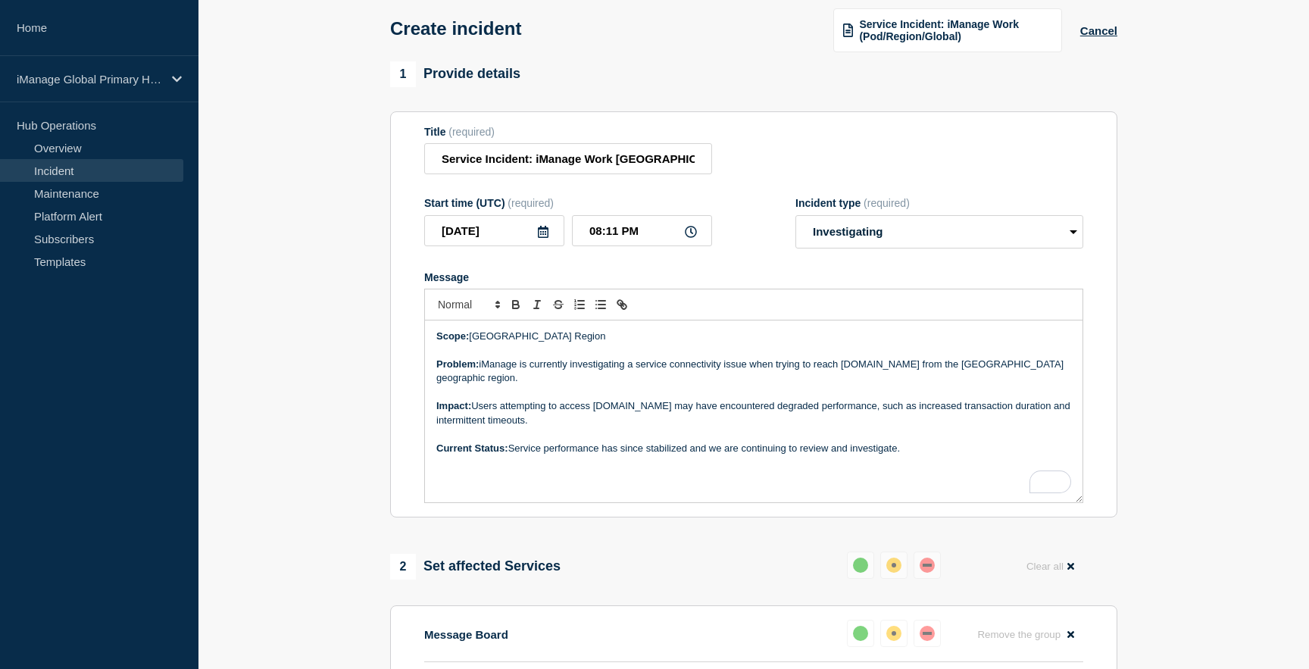
scroll to position [64, 0]
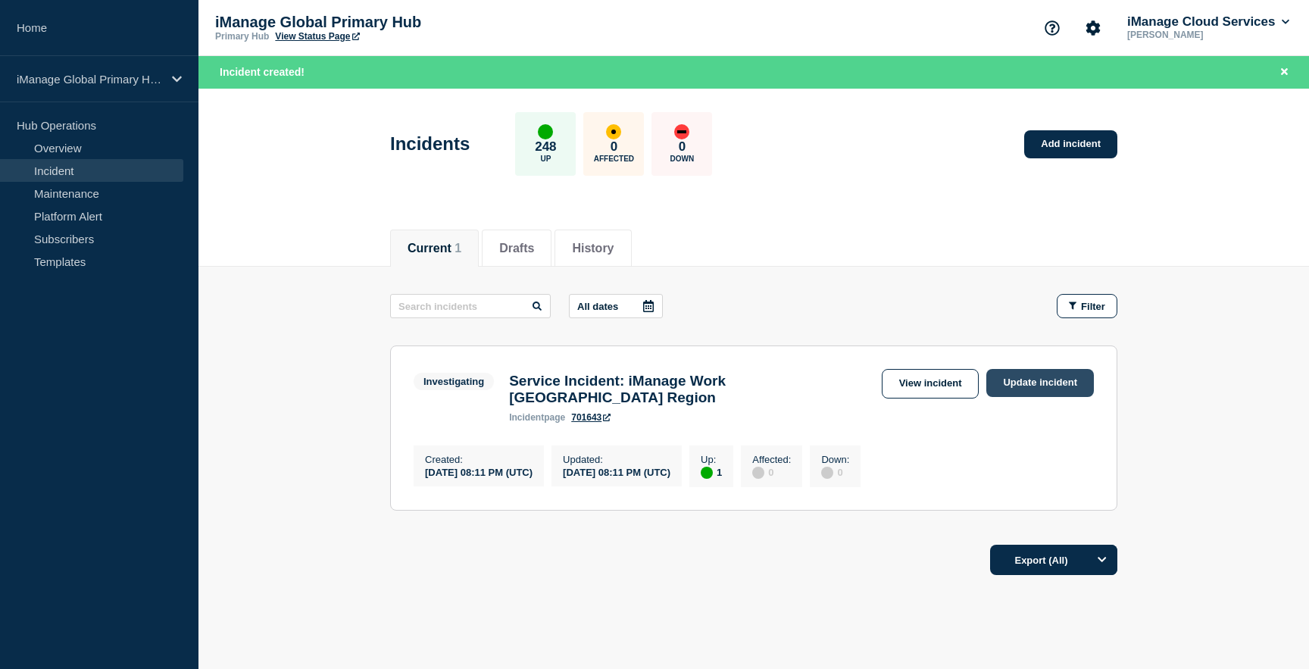
click at [1040, 375] on link "Update incident" at bounding box center [1040, 383] width 108 height 28
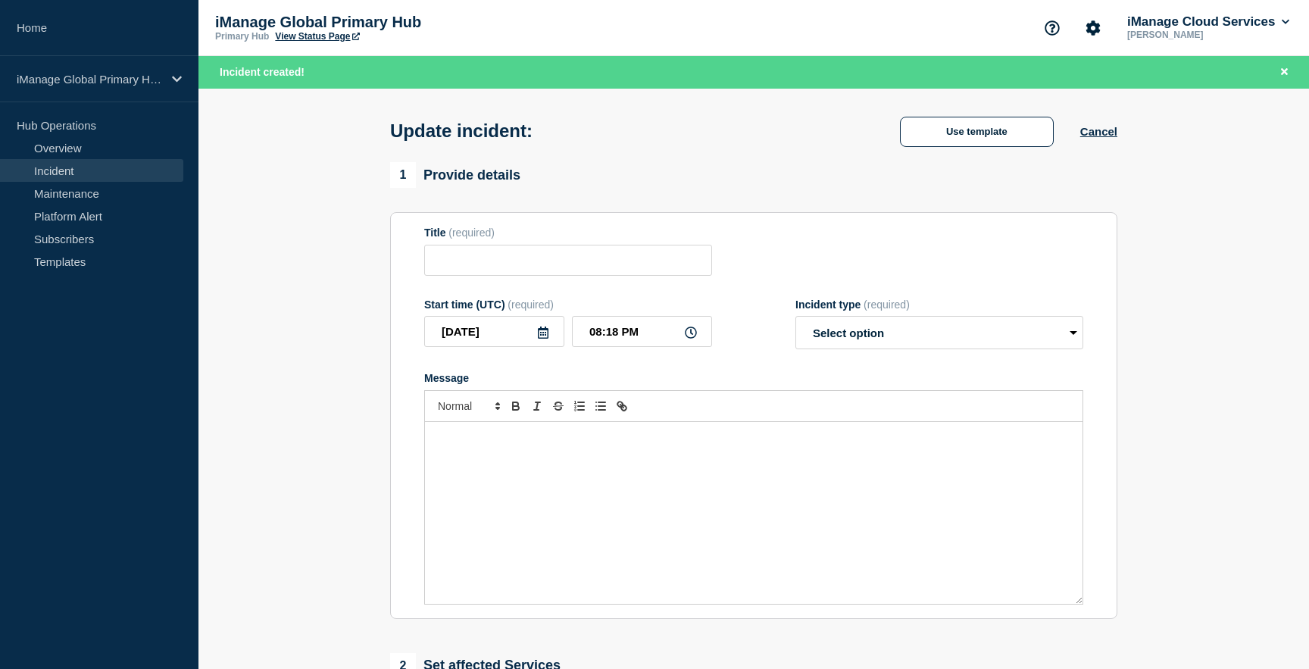
type input "Service Incident: iManage Work [GEOGRAPHIC_DATA] Region"
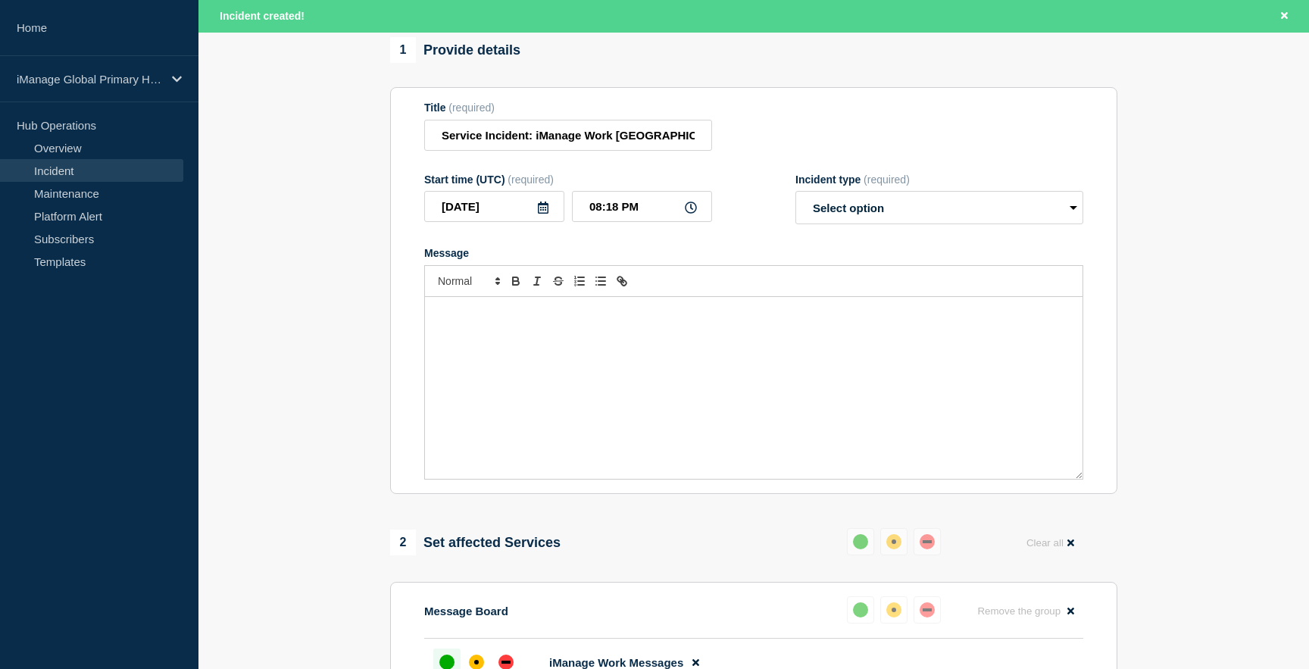
scroll to position [105, 0]
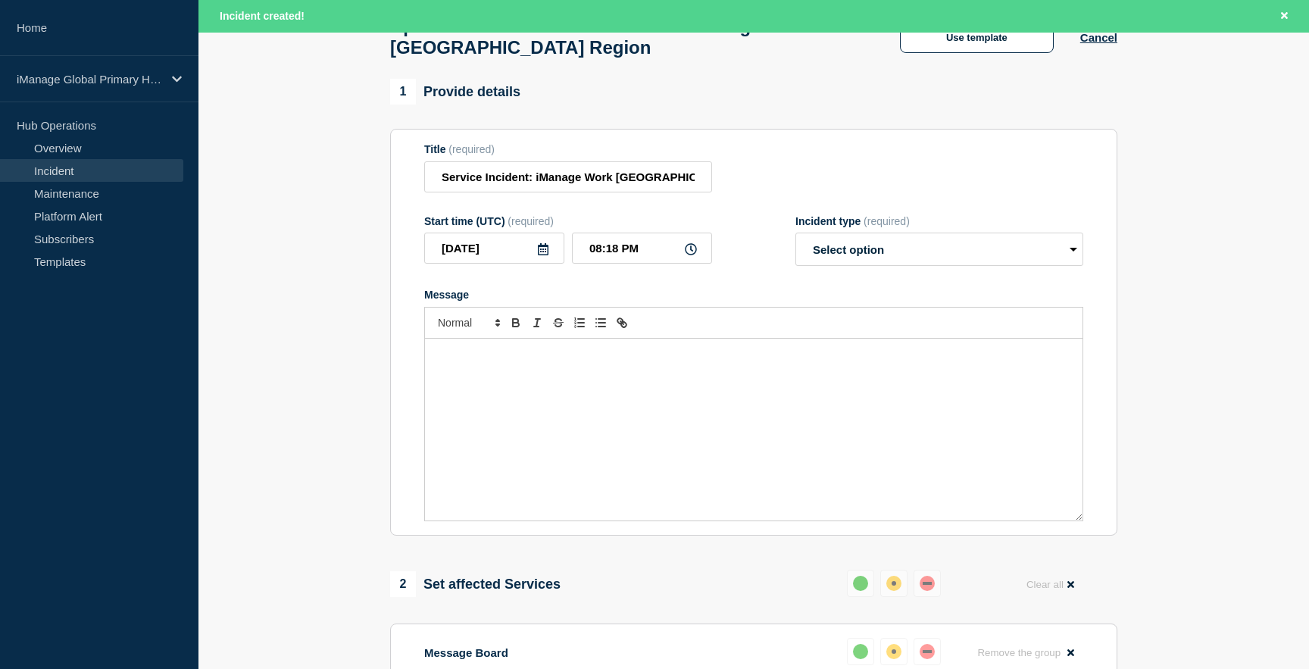
click at [940, 227] on div "Incident type (required)" at bounding box center [940, 221] width 288 height 12
click at [917, 266] on select "Select option Investigating Identified Monitoring Resolved" at bounding box center [940, 249] width 288 height 33
select select "resolved"
click at [796, 247] on select "Select option Investigating Identified Monitoring Resolved" at bounding box center [940, 249] width 288 height 33
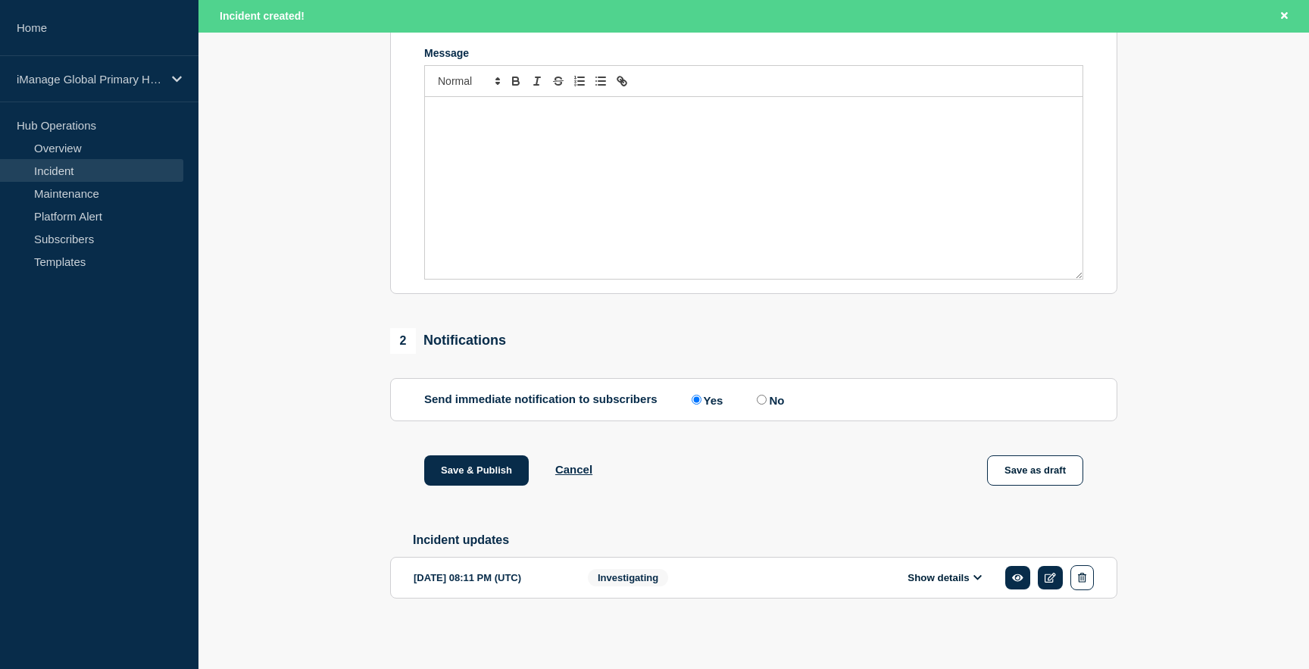
scroll to position [370, 0]
click at [941, 577] on button "Show details" at bounding box center [944, 577] width 83 height 13
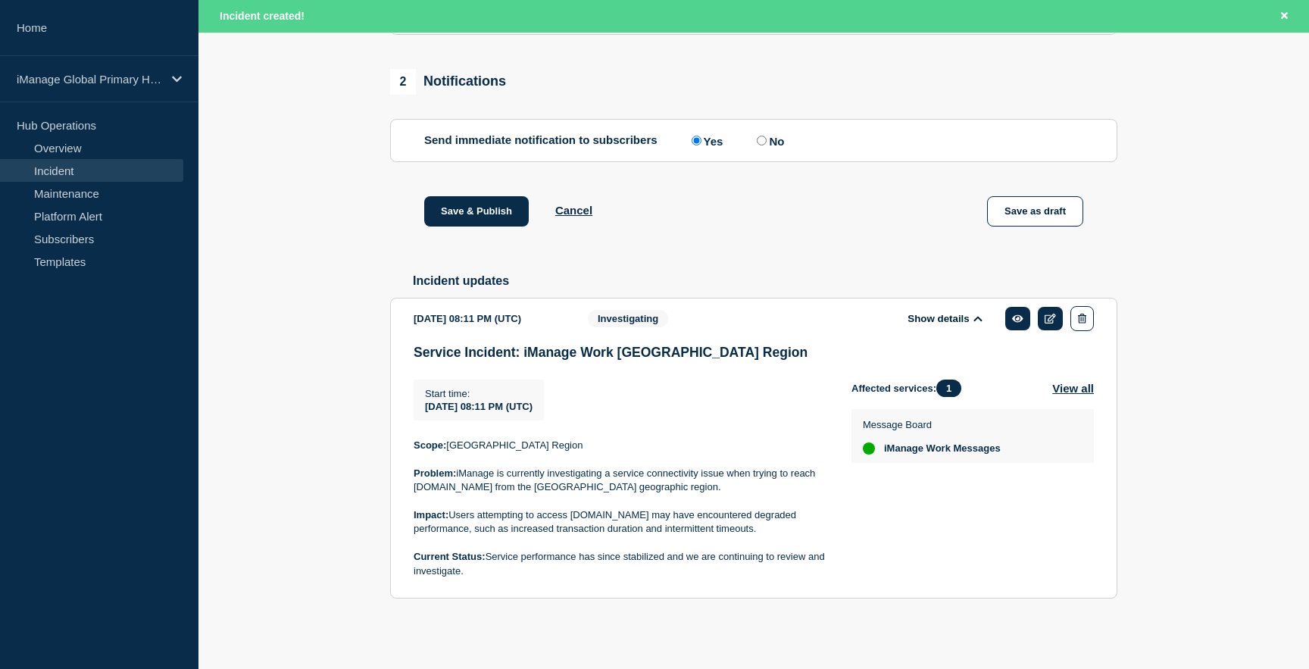
scroll to position [637, 0]
click at [496, 572] on p "Current Status: Service performance has since stabilized and we are continuing …" at bounding box center [621, 564] width 414 height 28
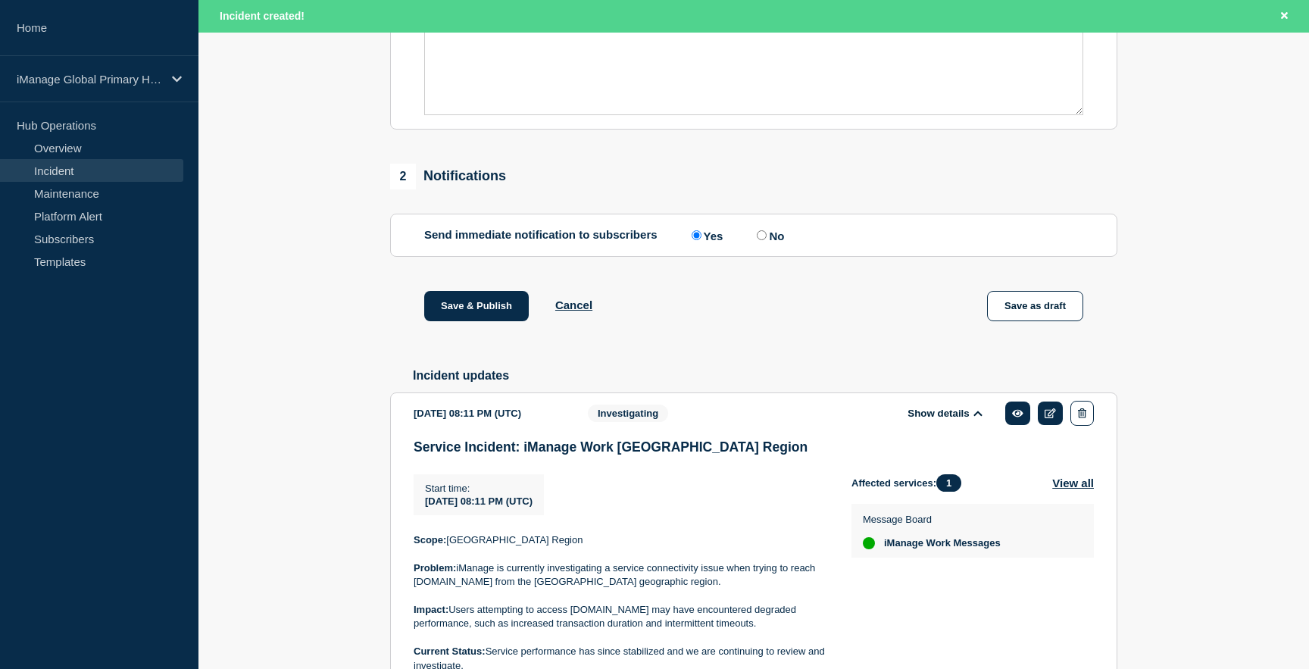
scroll to position [524, 0]
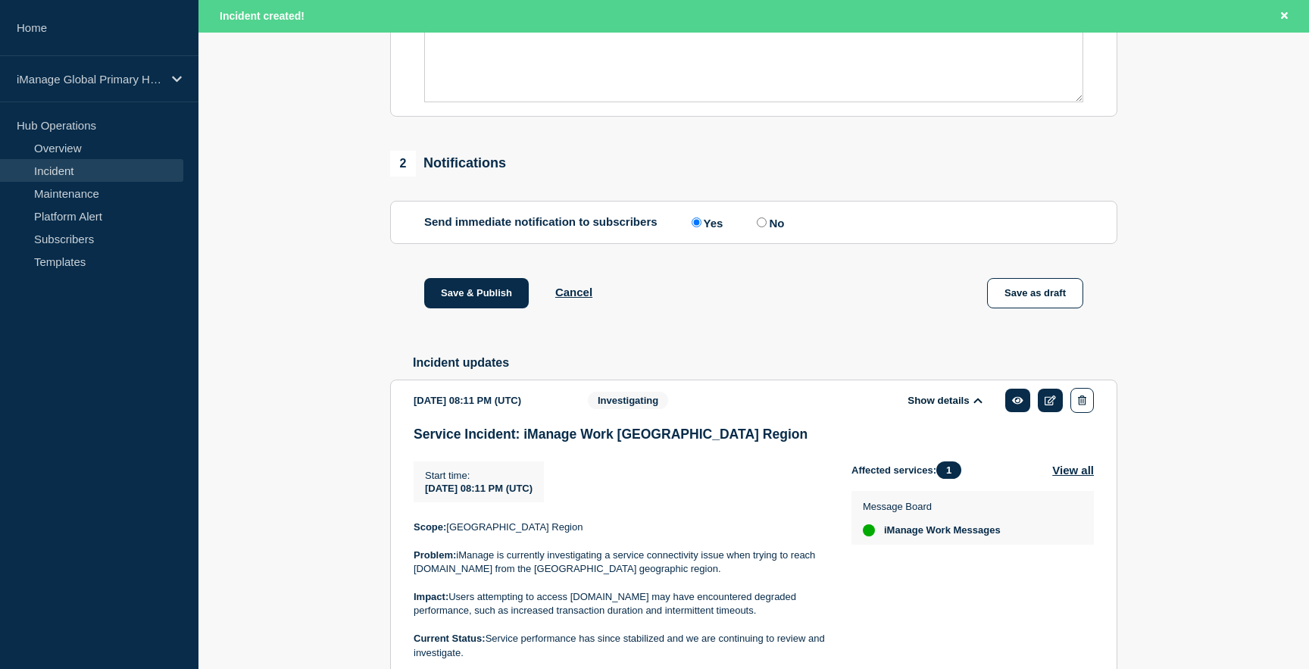
click at [480, 534] on p "Scope: [GEOGRAPHIC_DATA] Region" at bounding box center [621, 528] width 414 height 14
copy p "Scope: [GEOGRAPHIC_DATA] Region"
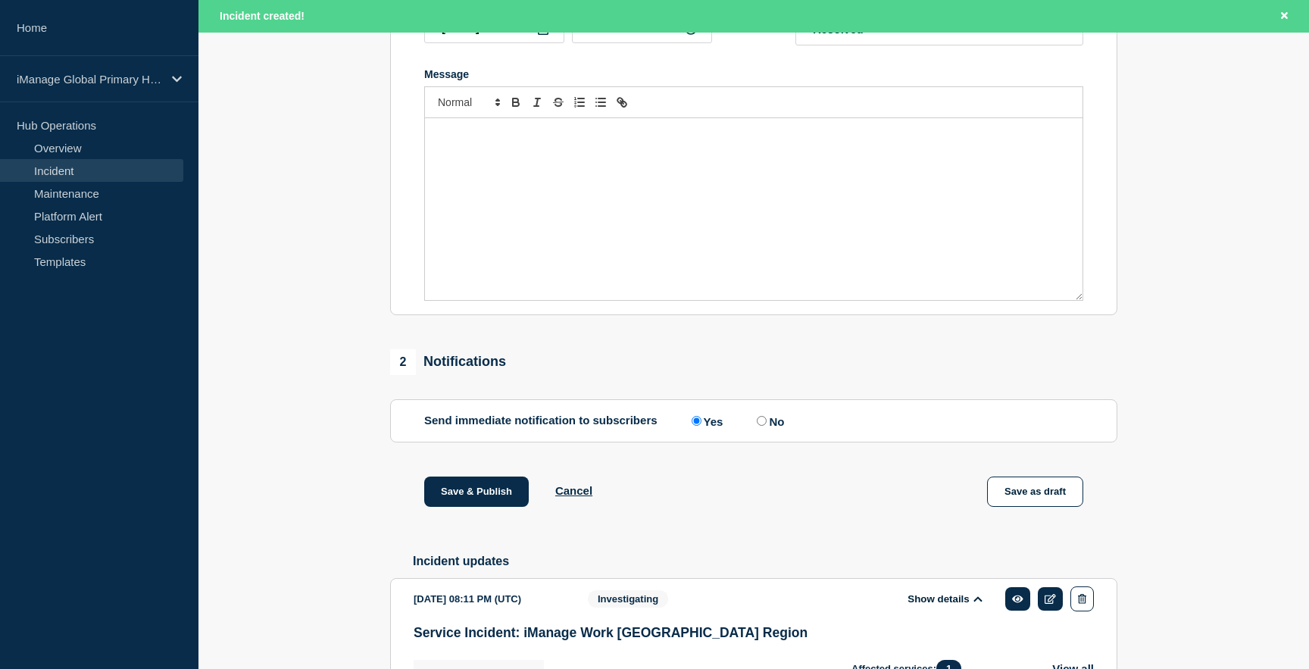
scroll to position [220, 0]
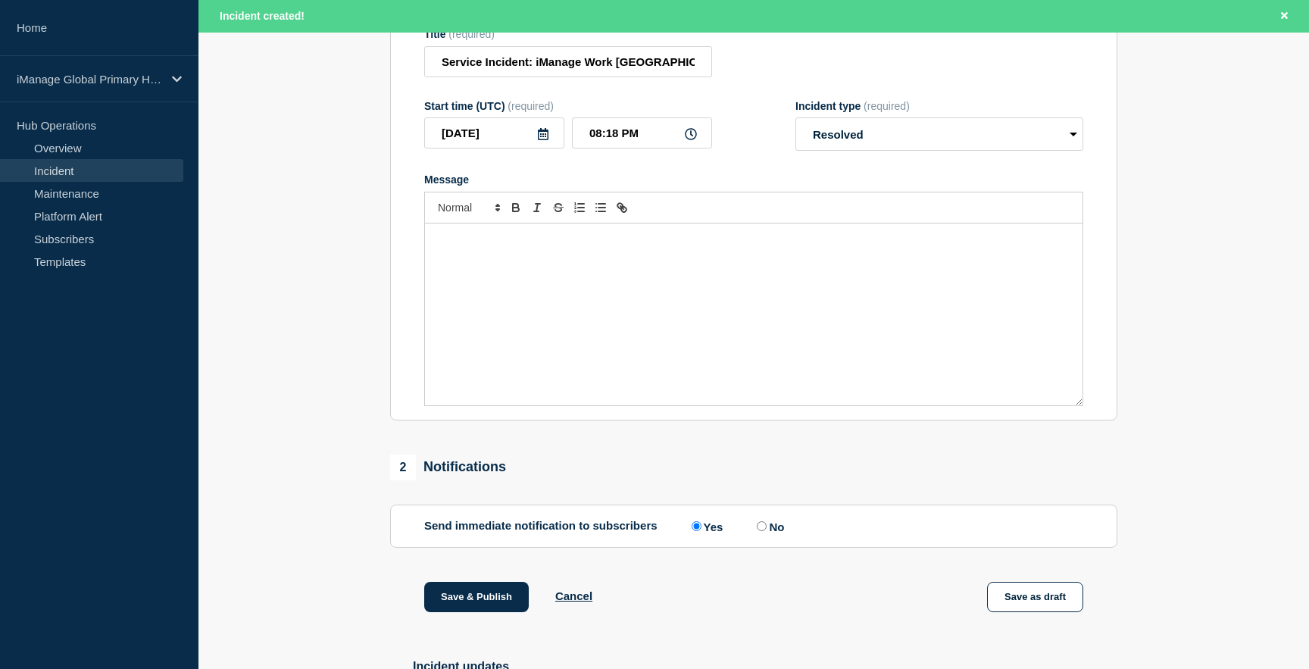
click at [561, 224] on div at bounding box center [753, 208] width 659 height 32
click at [553, 283] on div "Message" at bounding box center [754, 315] width 658 height 182
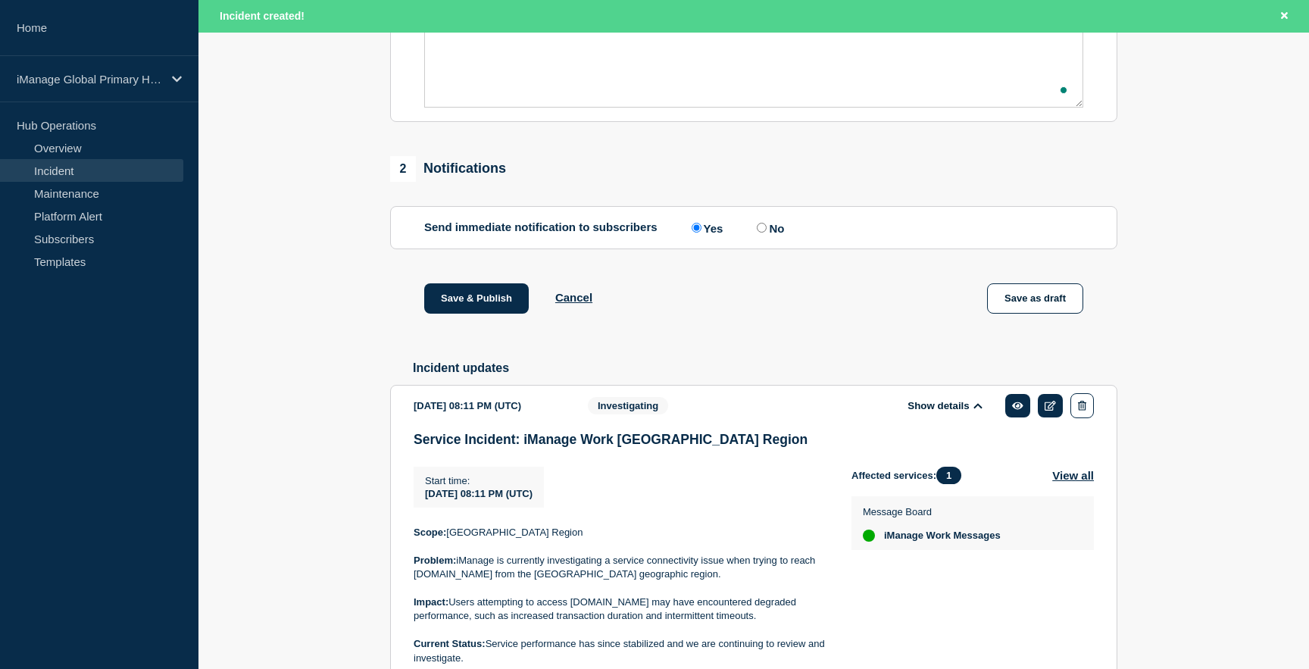
scroll to position [637, 0]
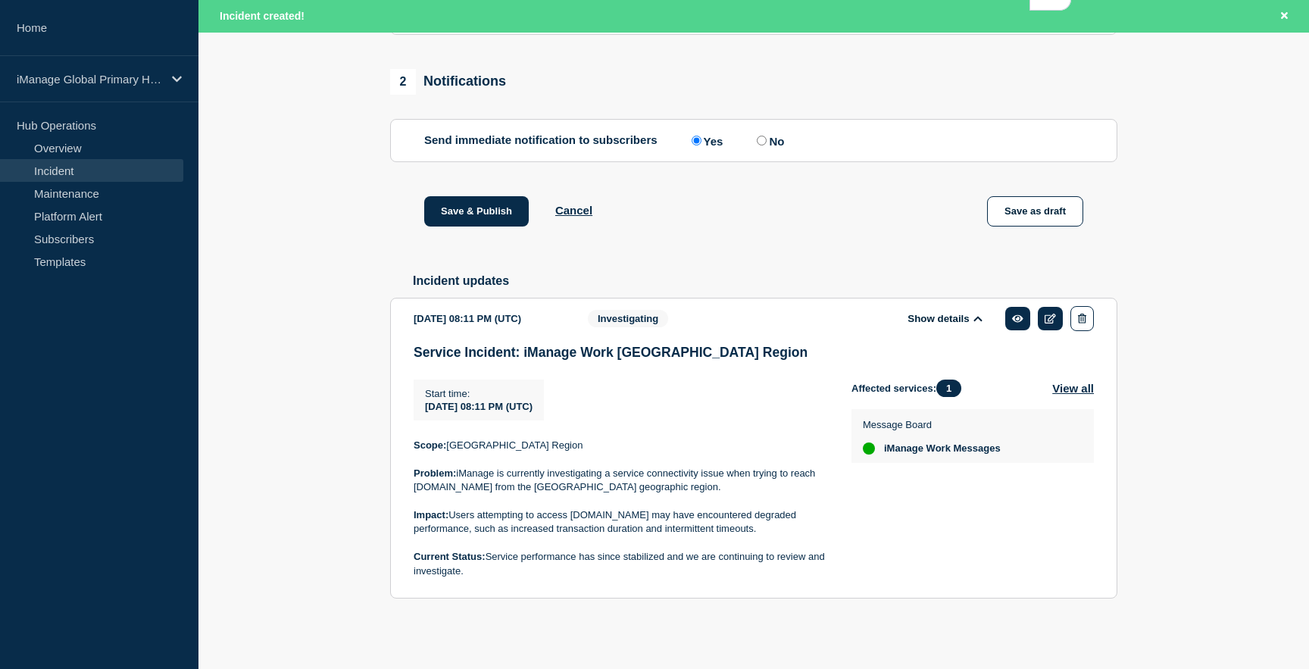
drag, startPoint x: 505, startPoint y: 570, endPoint x: 400, endPoint y: 555, distance: 105.7
click at [400, 555] on section "[DATE] 08:11 PM (UTC) Show details Investigating Service Incident: iManage Work…" at bounding box center [753, 448] width 727 height 301
copy p "Current Status: Service performance has since stabilized and we are continuing …"
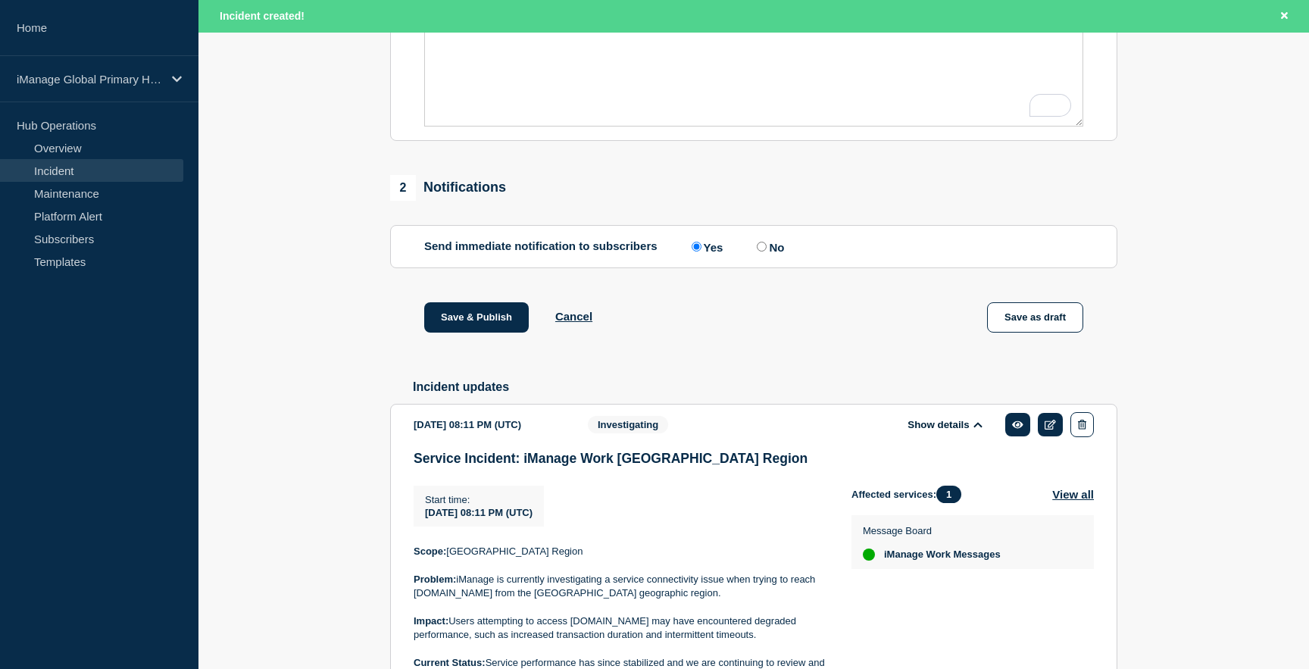
scroll to position [0, 0]
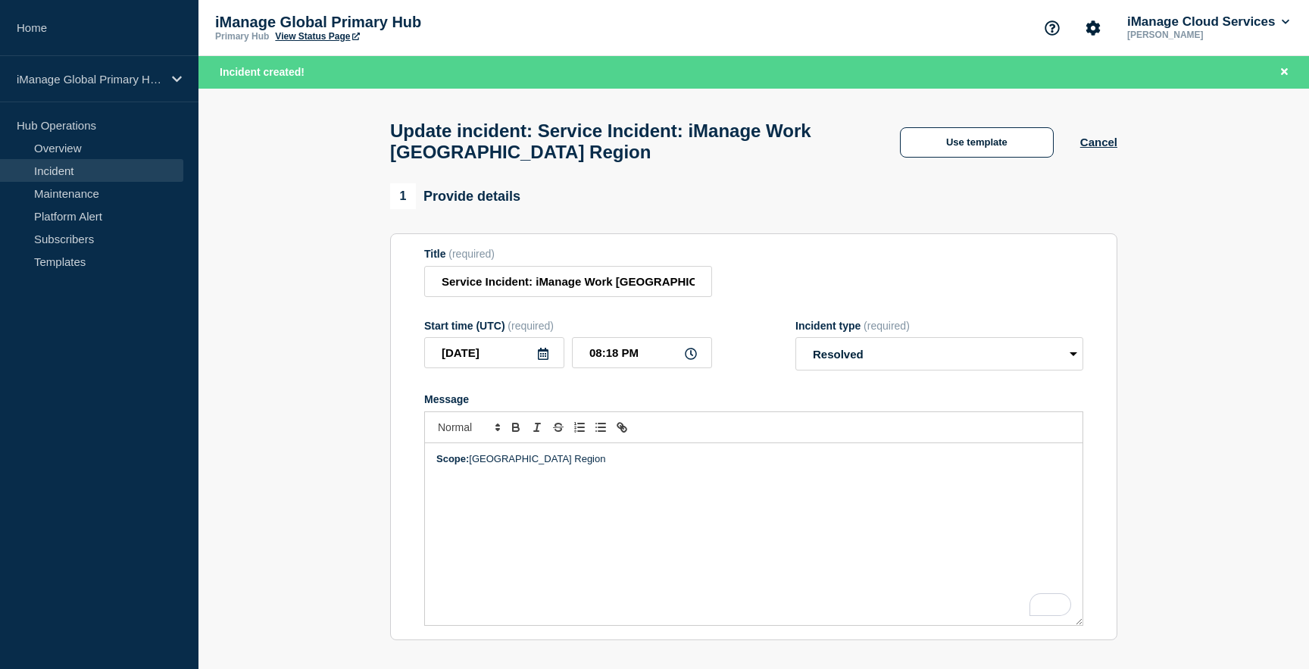
click at [567, 530] on div "Scope: [GEOGRAPHIC_DATA] Region" at bounding box center [754, 534] width 658 height 182
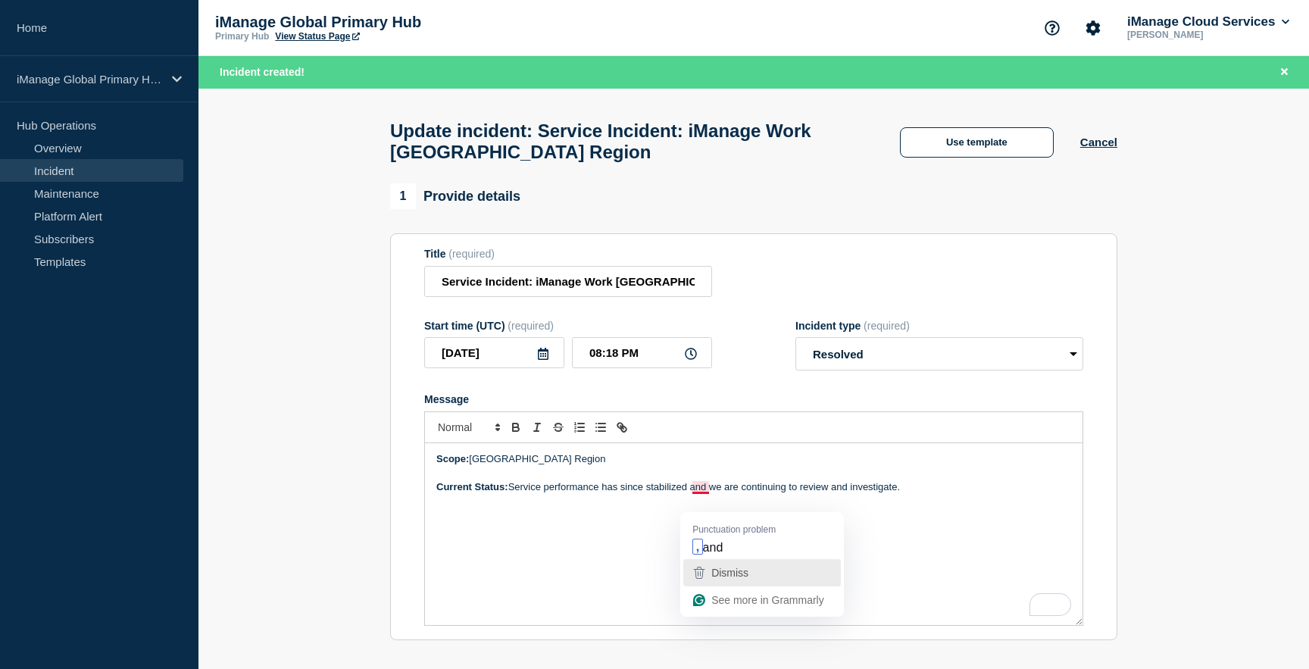
click at [714, 570] on span "Dismiss" at bounding box center [729, 573] width 37 height 12
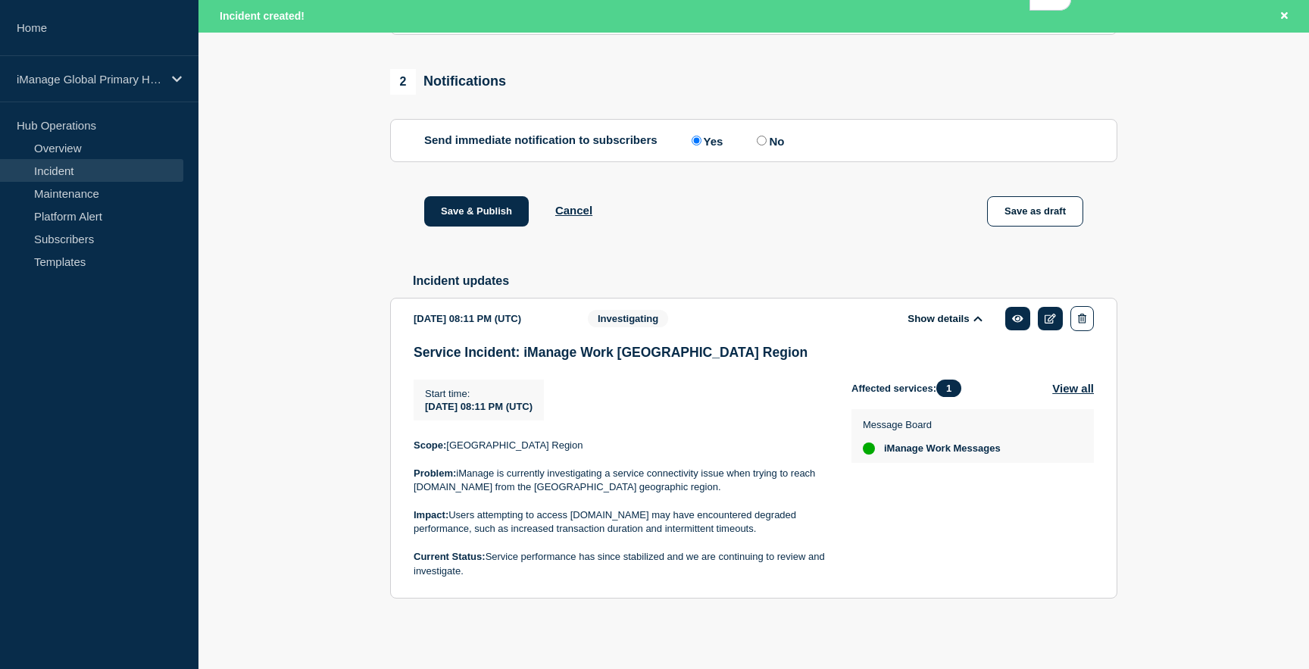
scroll to position [608, 0]
drag, startPoint x: 774, startPoint y: 555, endPoint x: 396, endPoint y: 499, distance: 381.4
click at [396, 499] on section "[DATE] 08:11 PM (UTC) Show details Investigating Service Incident: iManage Work…" at bounding box center [753, 448] width 727 height 301
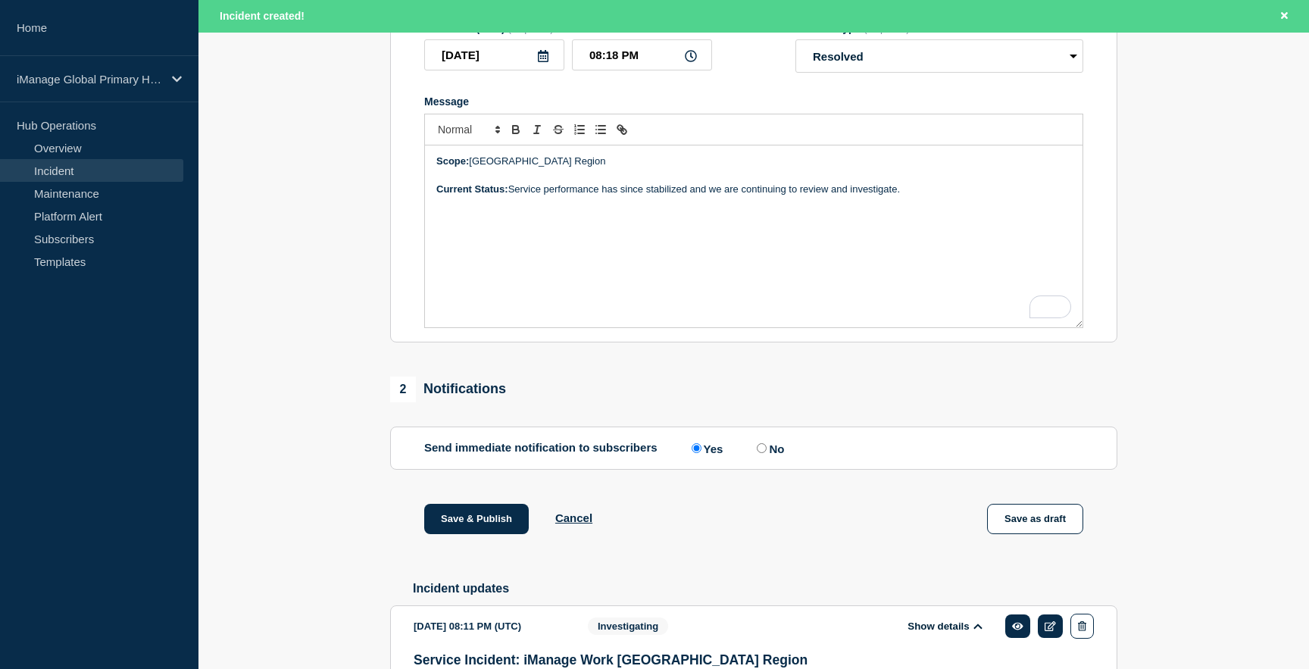
scroll to position [305, 0]
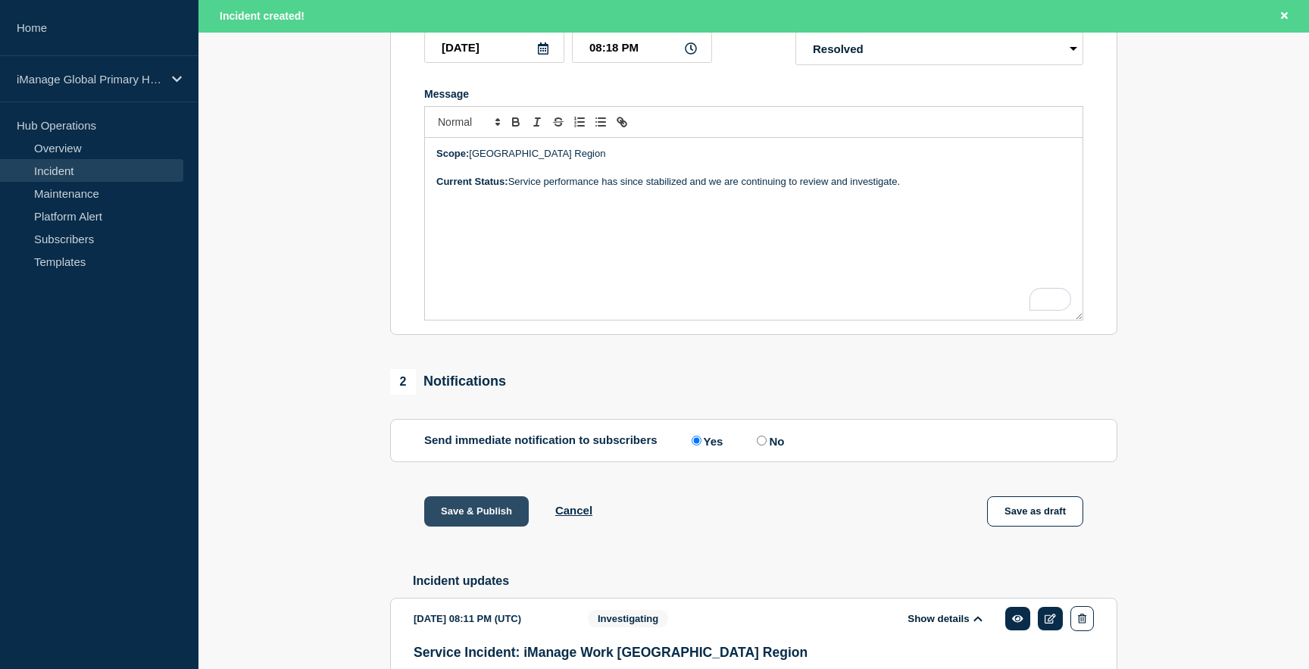
click at [462, 527] on button "Save & Publish" at bounding box center [476, 511] width 105 height 30
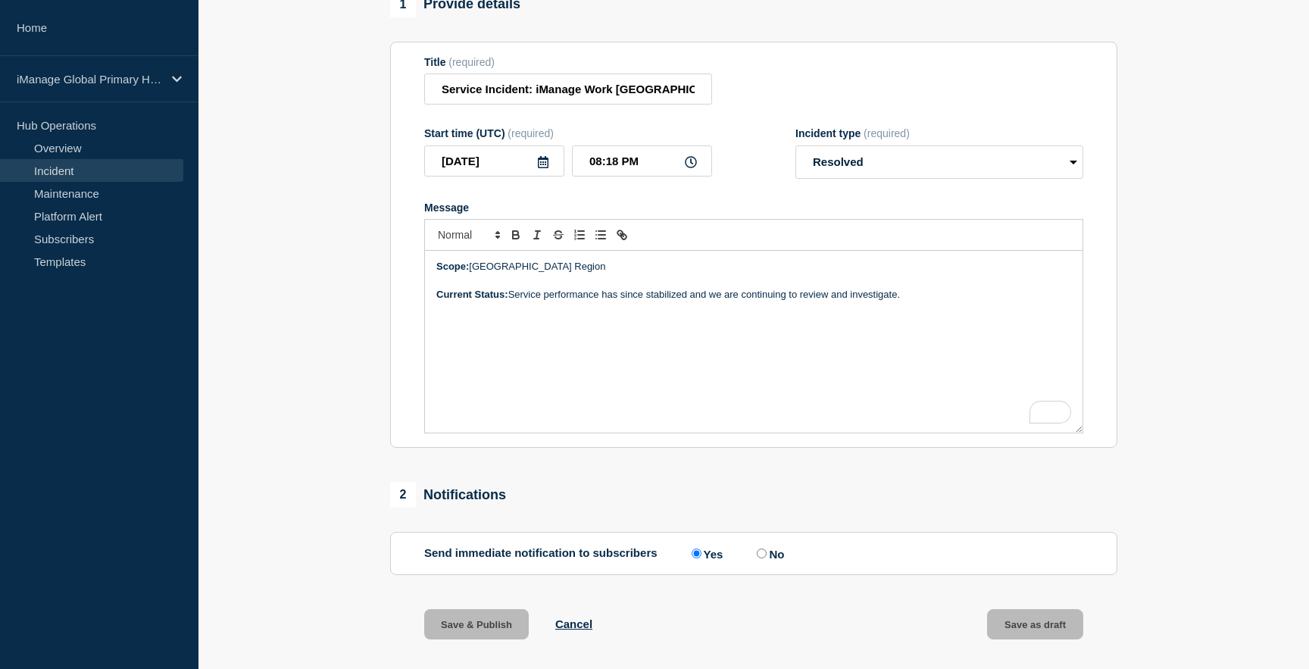
scroll to position [0, 0]
